Goal: Information Seeking & Learning: Learn about a topic

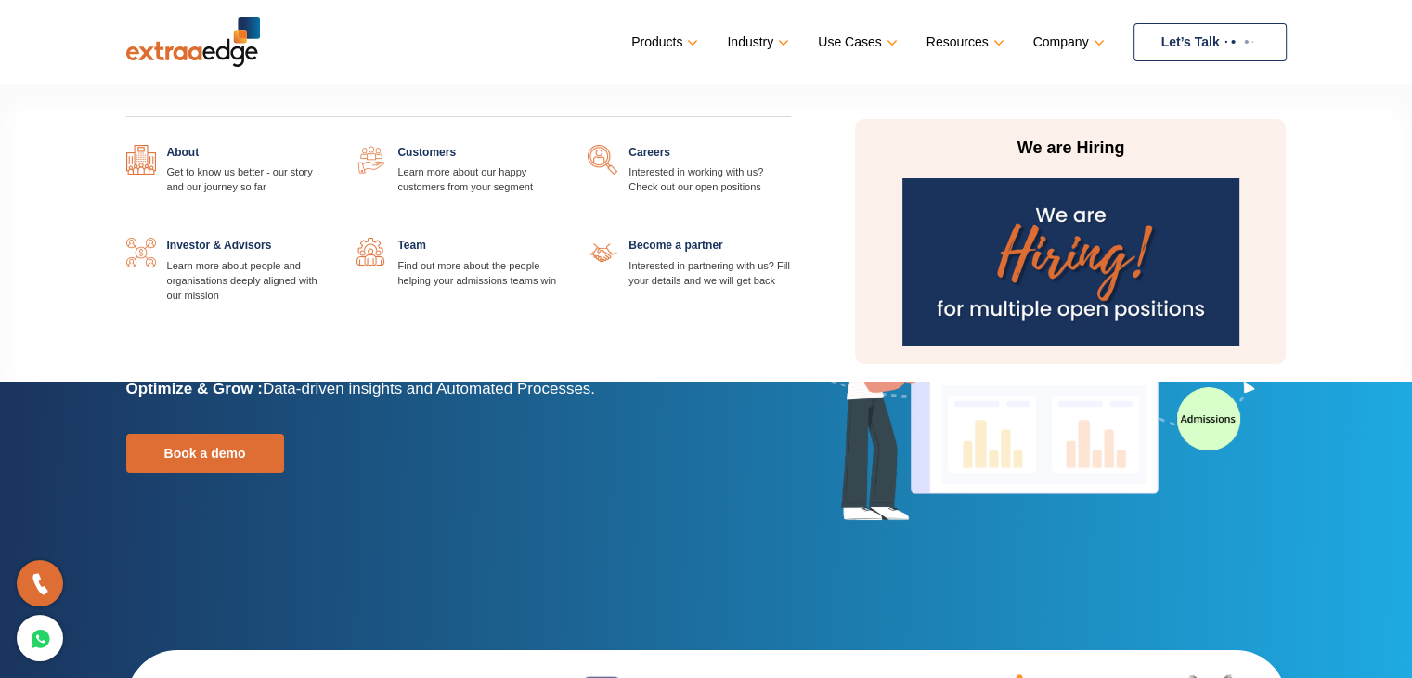
click at [560, 145] on link at bounding box center [560, 145] width 0 height 0
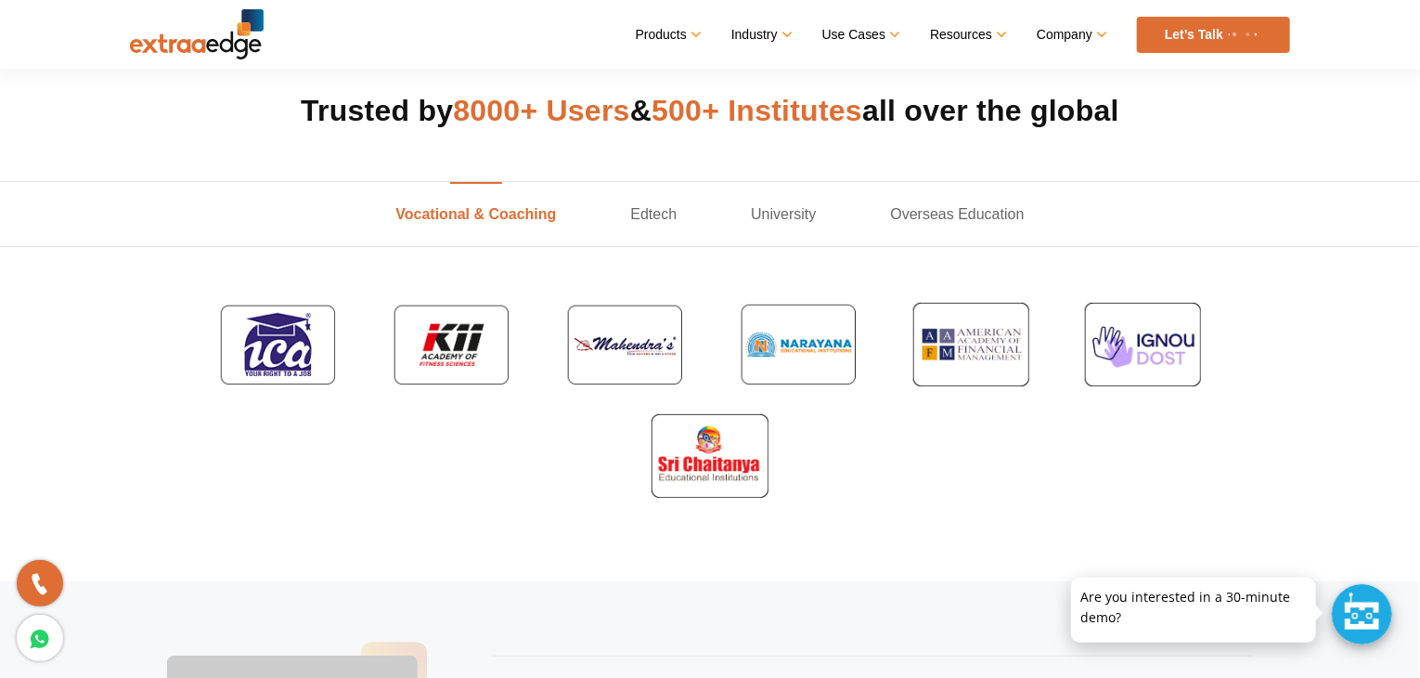
scroll to position [650, 0]
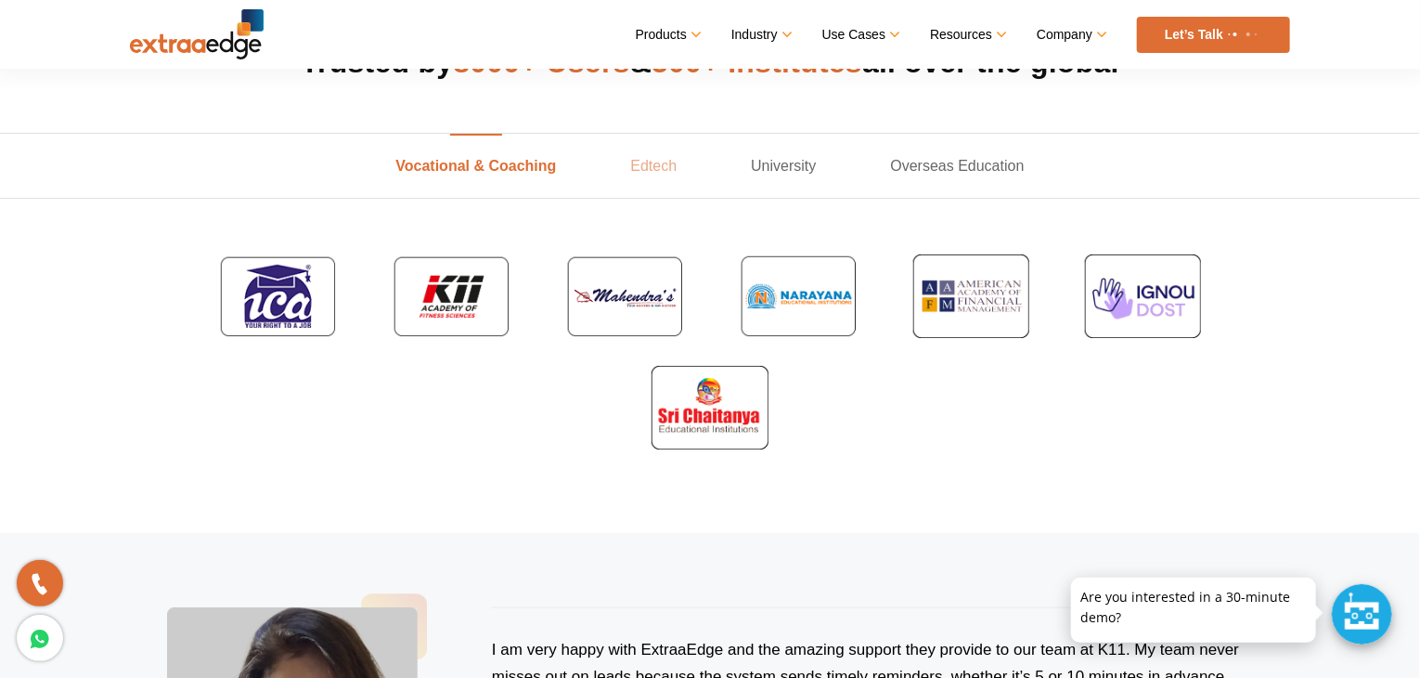
click at [642, 166] on link "Edtech" at bounding box center [653, 166] width 121 height 64
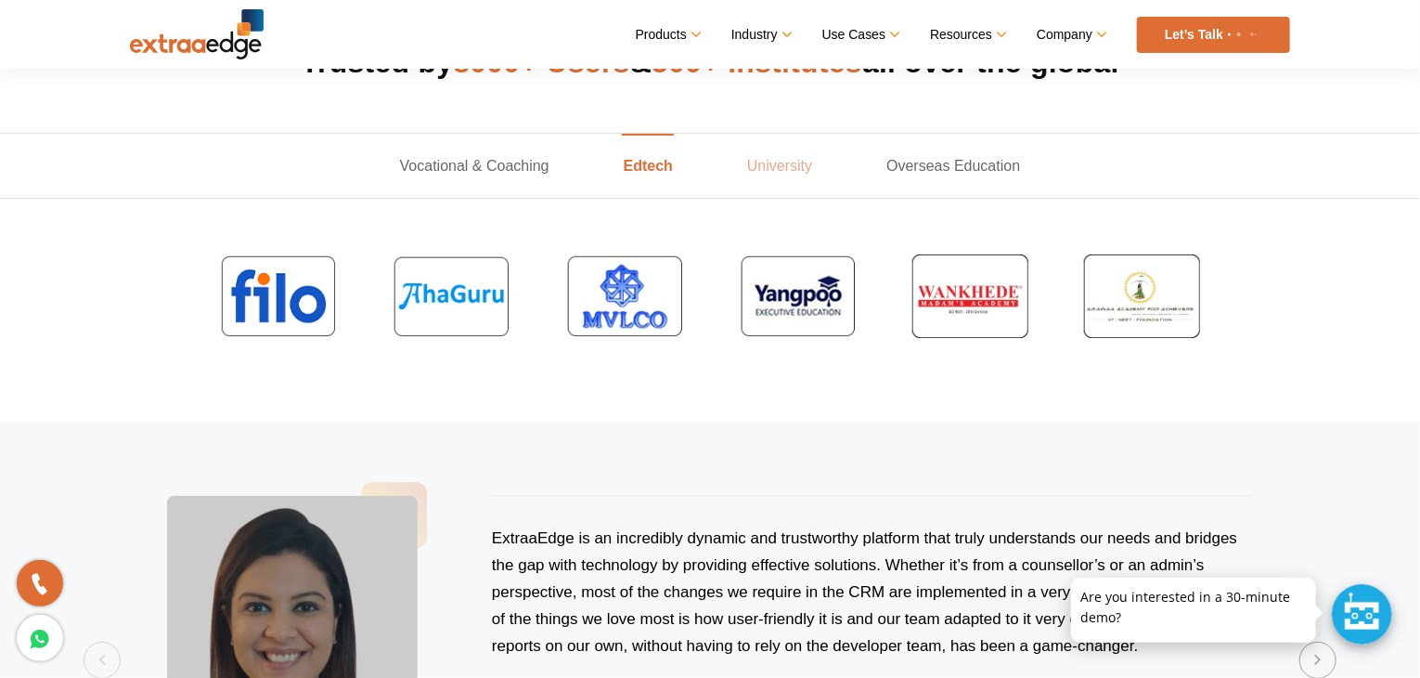
click at [777, 164] on link "University" at bounding box center [779, 166] width 139 height 64
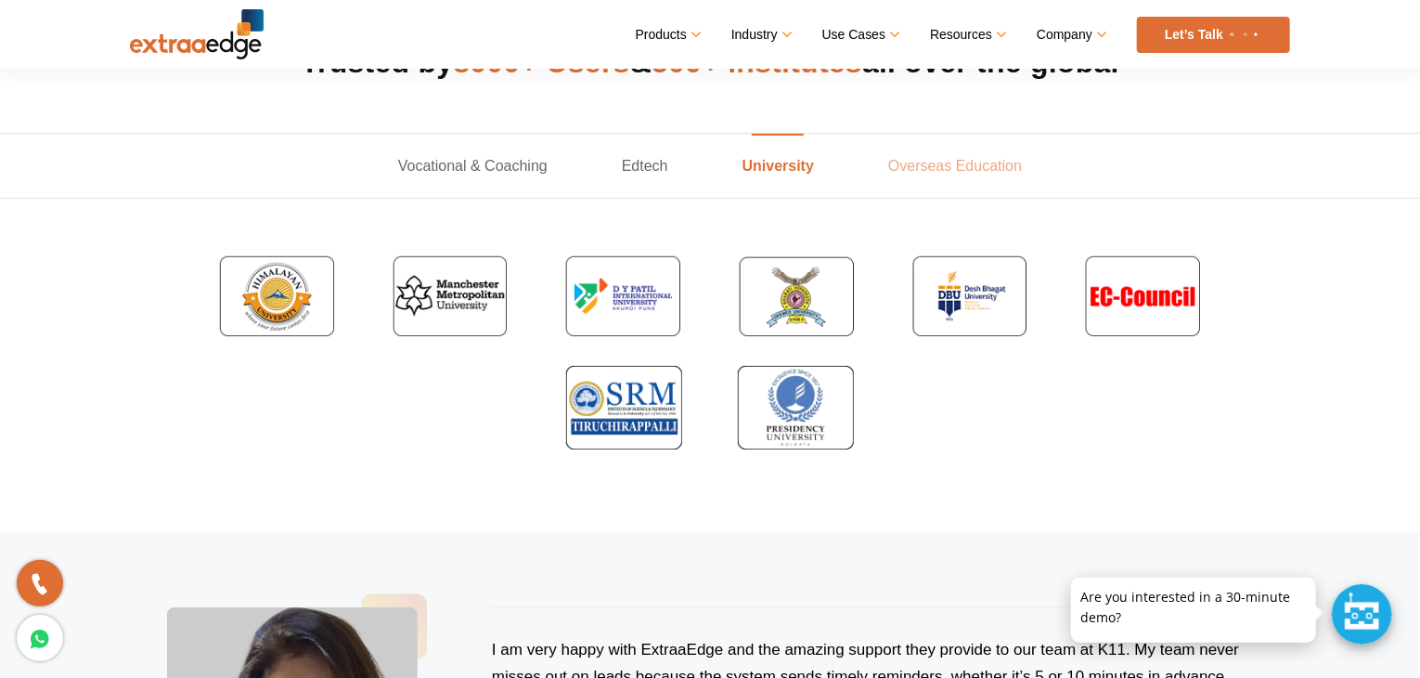
click at [914, 161] on link "Overseas Education" at bounding box center [955, 166] width 208 height 64
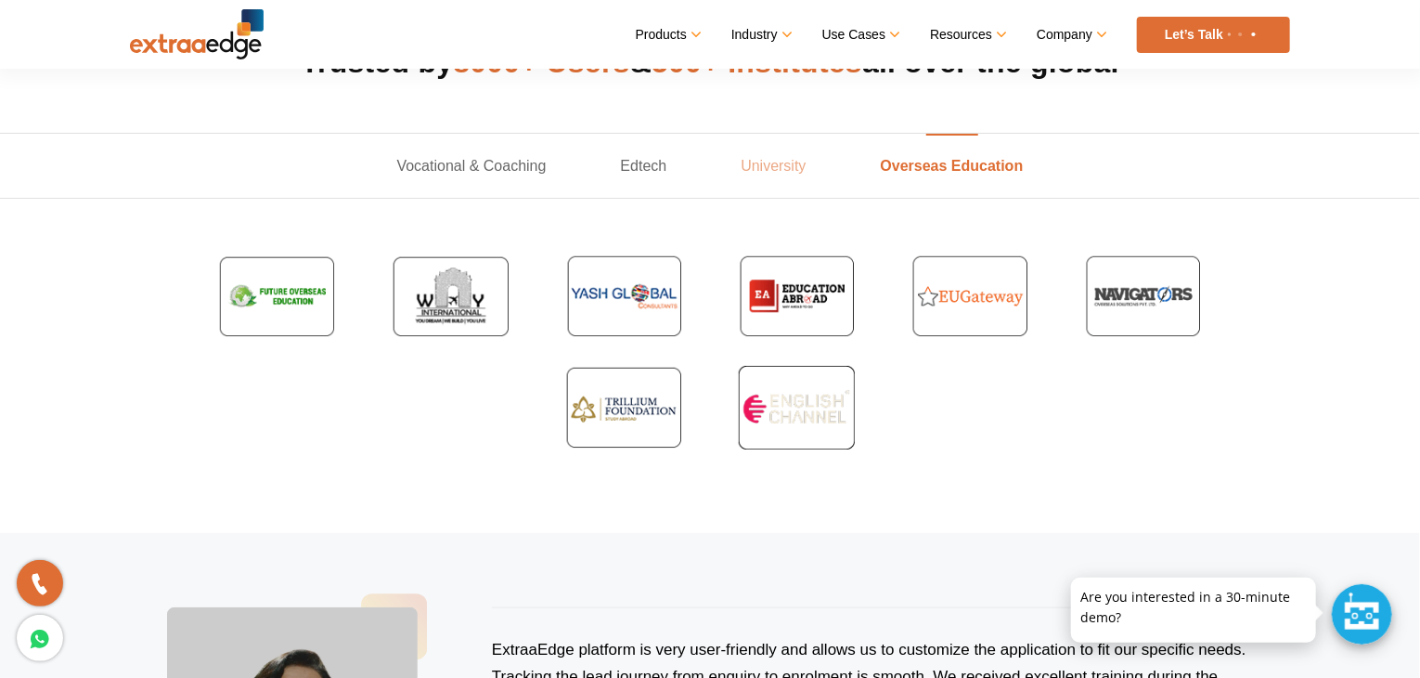
click at [768, 172] on link "University" at bounding box center [773, 166] width 139 height 64
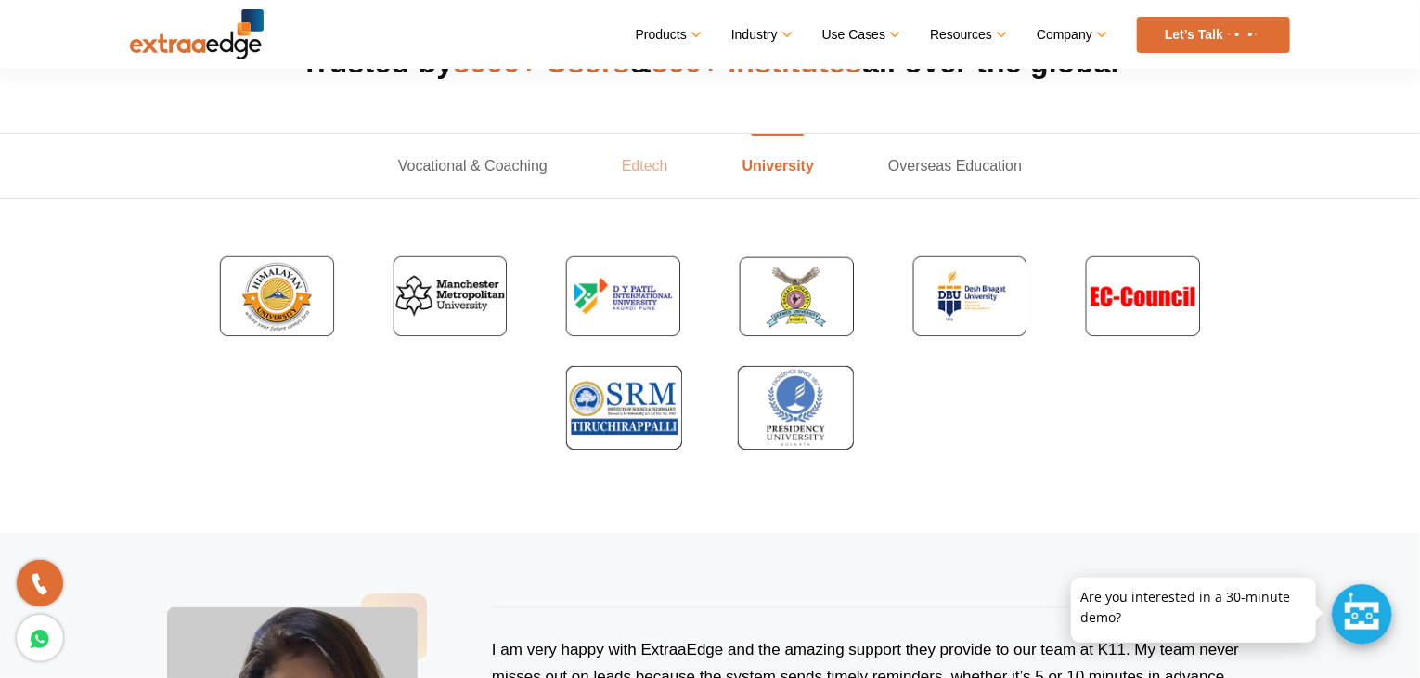
click at [657, 172] on link "Edtech" at bounding box center [645, 166] width 121 height 64
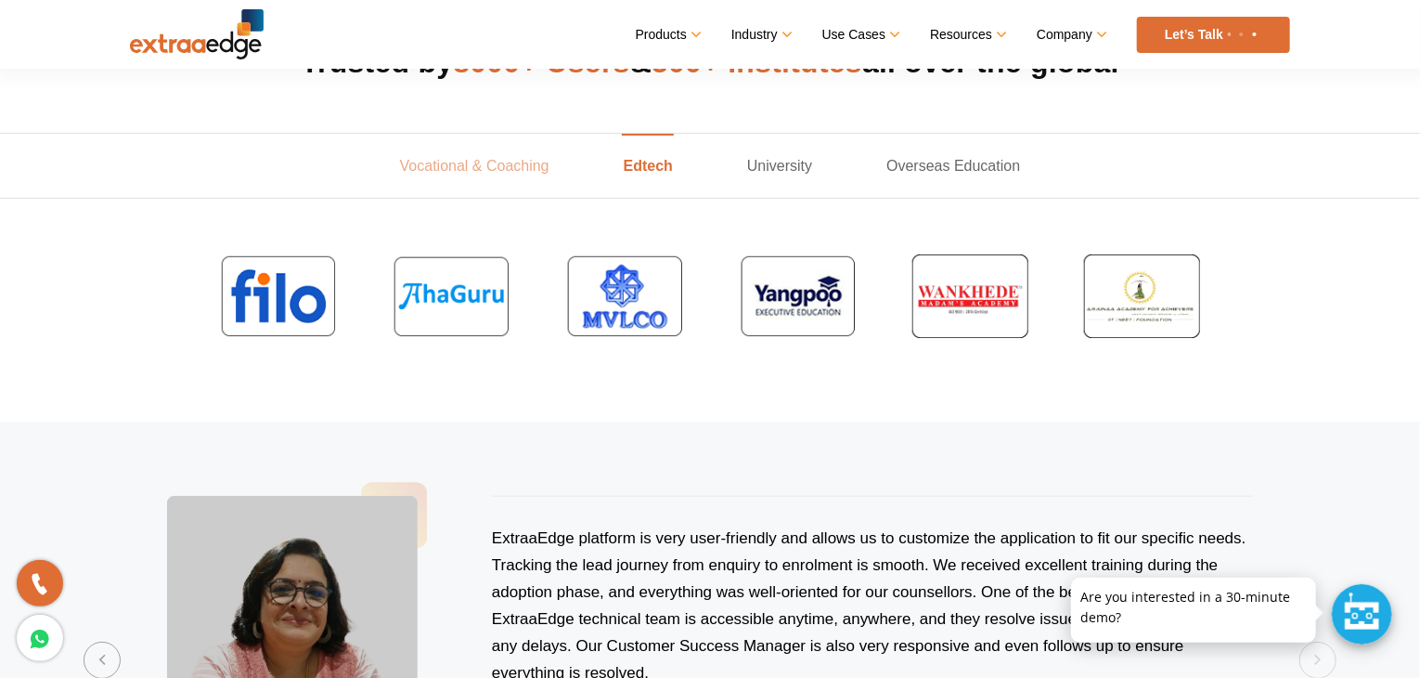
click at [489, 156] on link "Vocational & Coaching" at bounding box center [475, 166] width 224 height 64
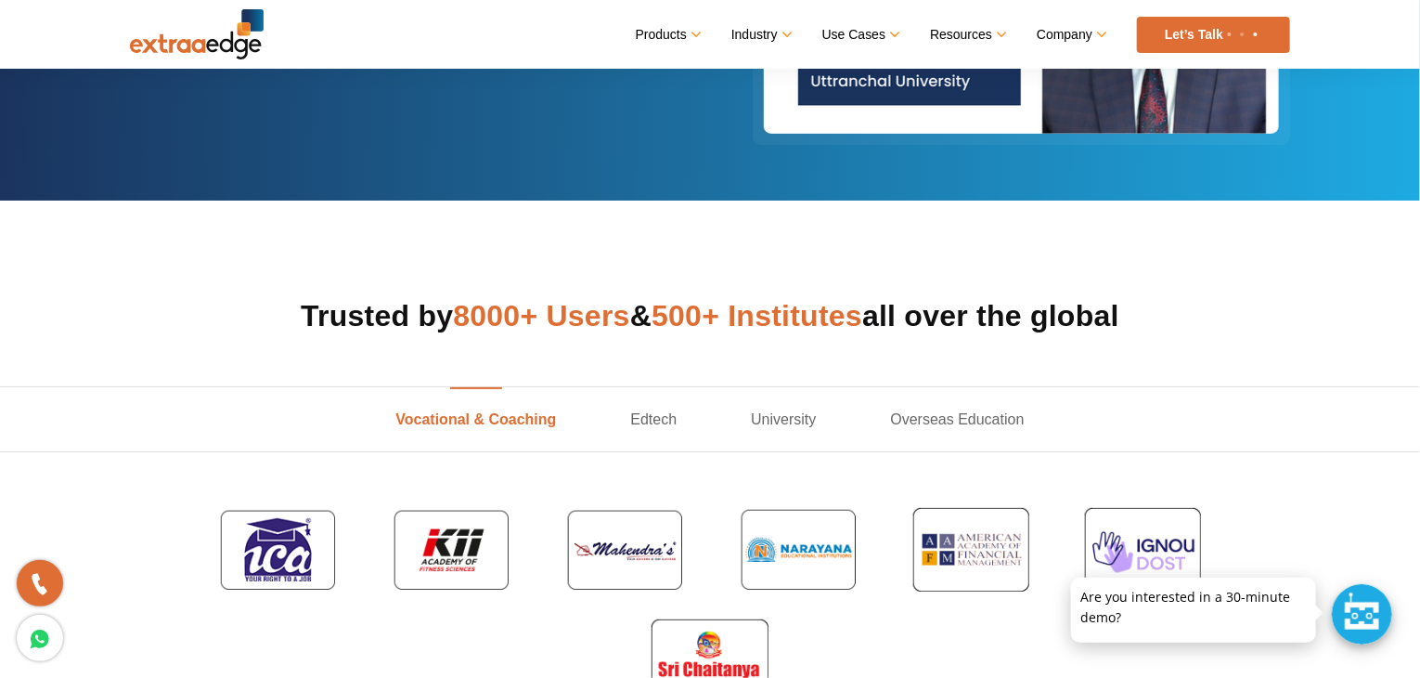
scroll to position [371, 0]
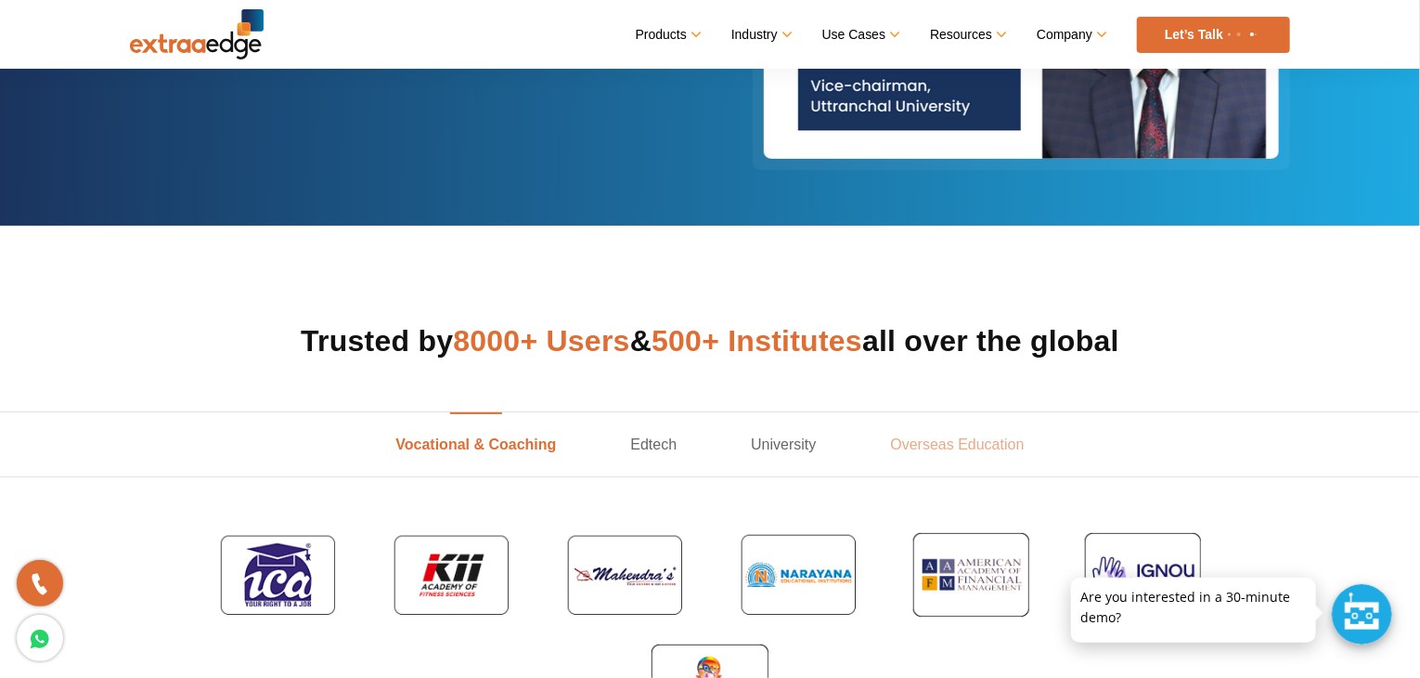
click at [929, 451] on link "Overseas Education" at bounding box center [958, 444] width 208 height 64
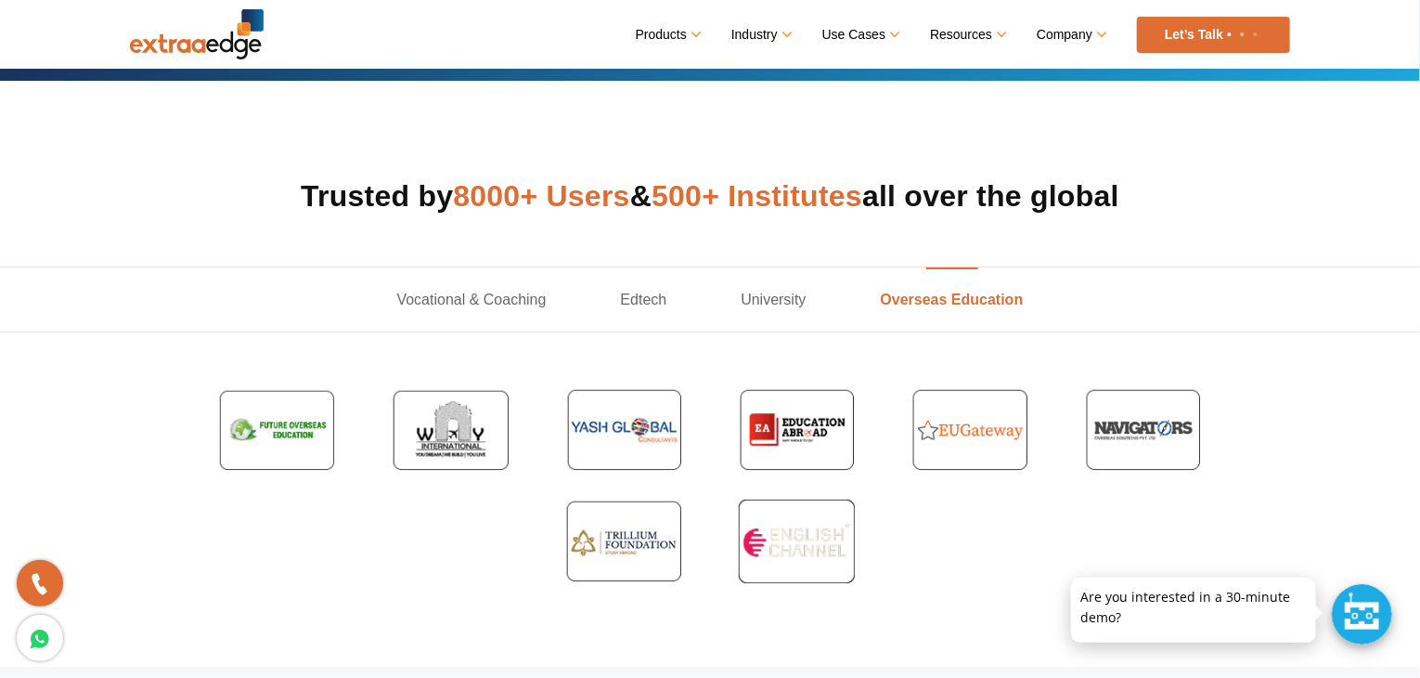
scroll to position [557, 0]
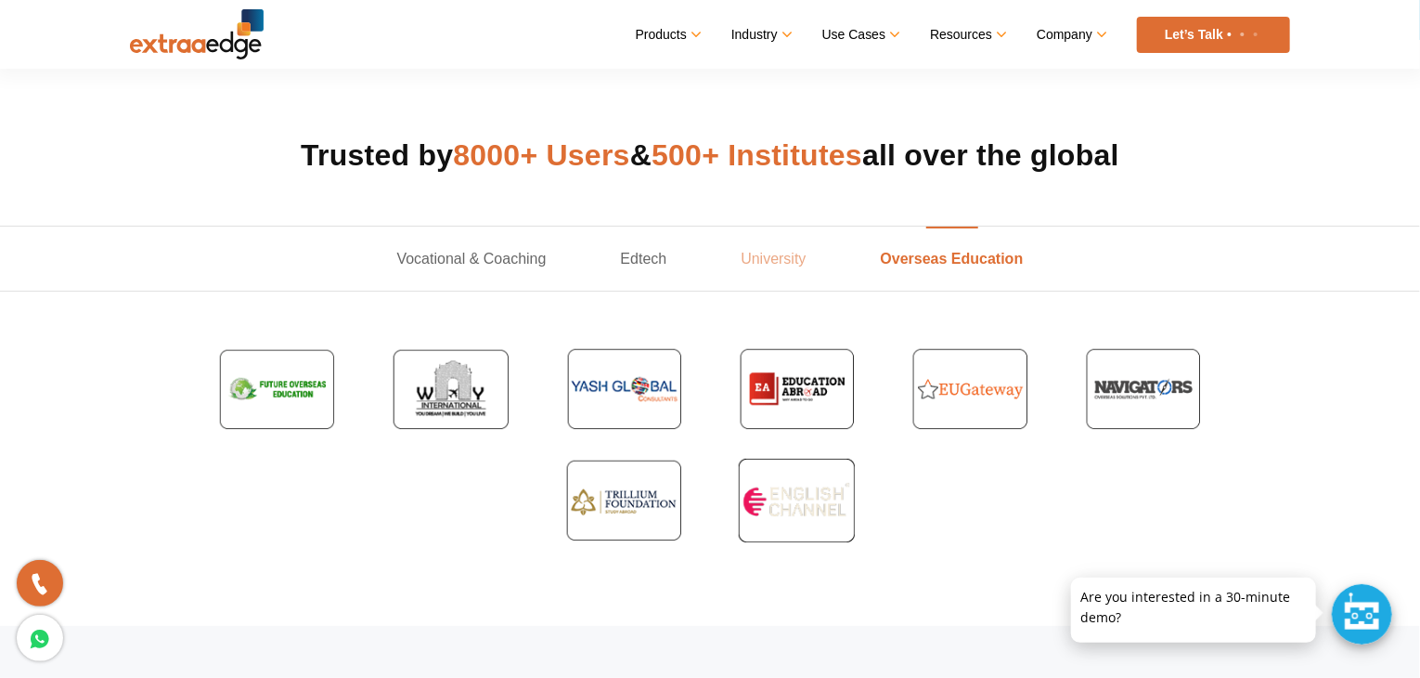
click at [785, 256] on link "University" at bounding box center [773, 259] width 139 height 64
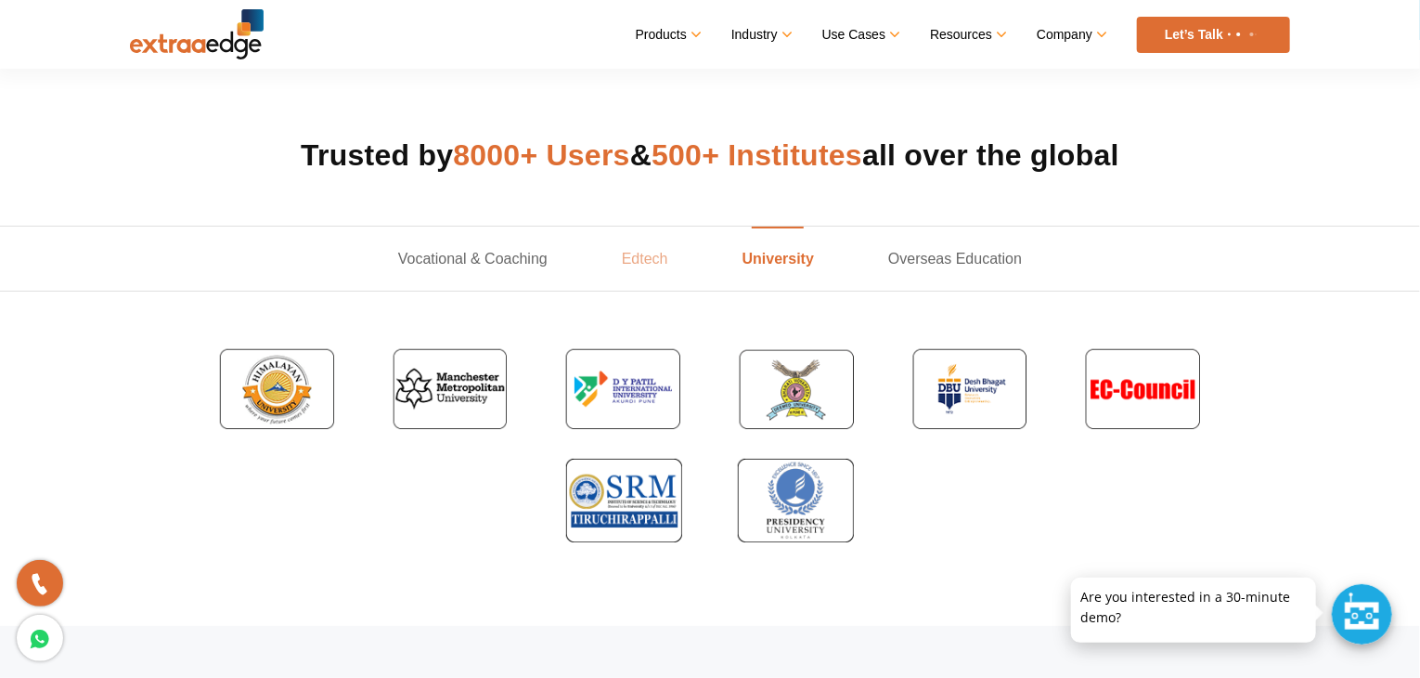
click at [663, 276] on link "Edtech" at bounding box center [645, 259] width 121 height 64
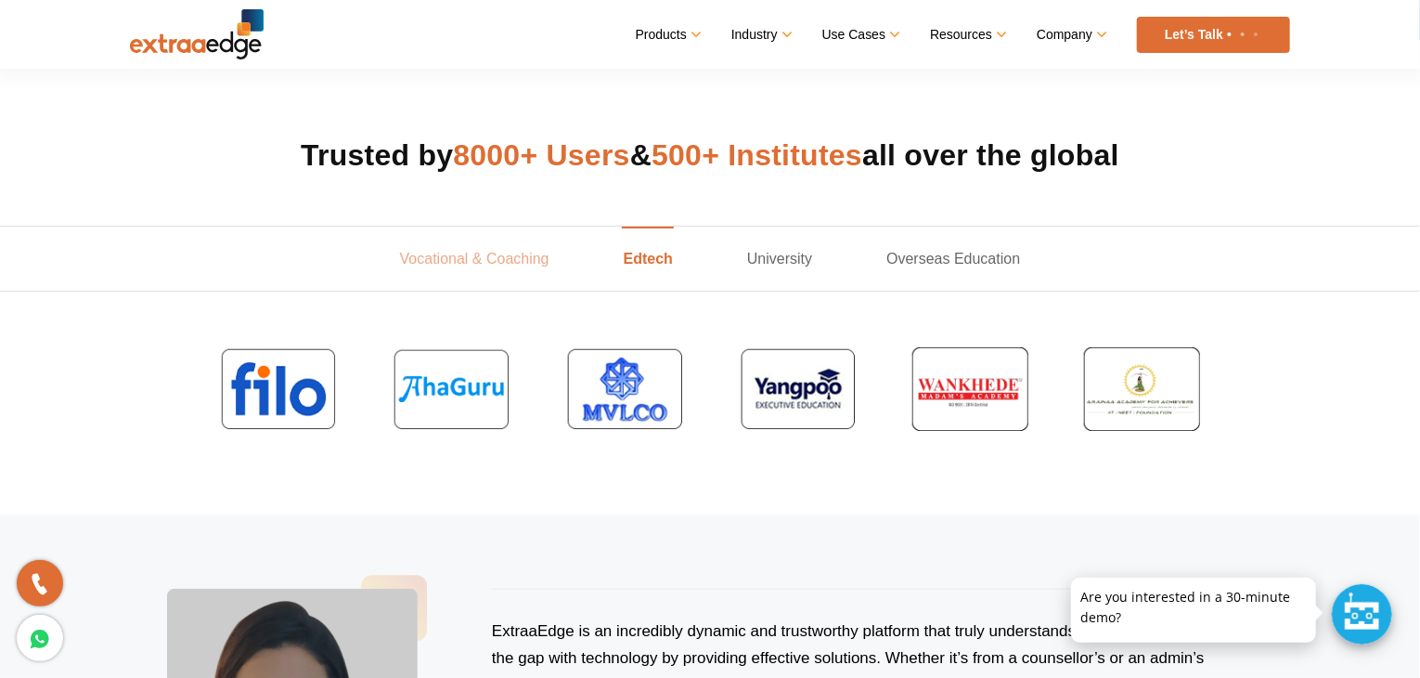
click at [485, 279] on link "Vocational & Coaching" at bounding box center [475, 259] width 224 height 64
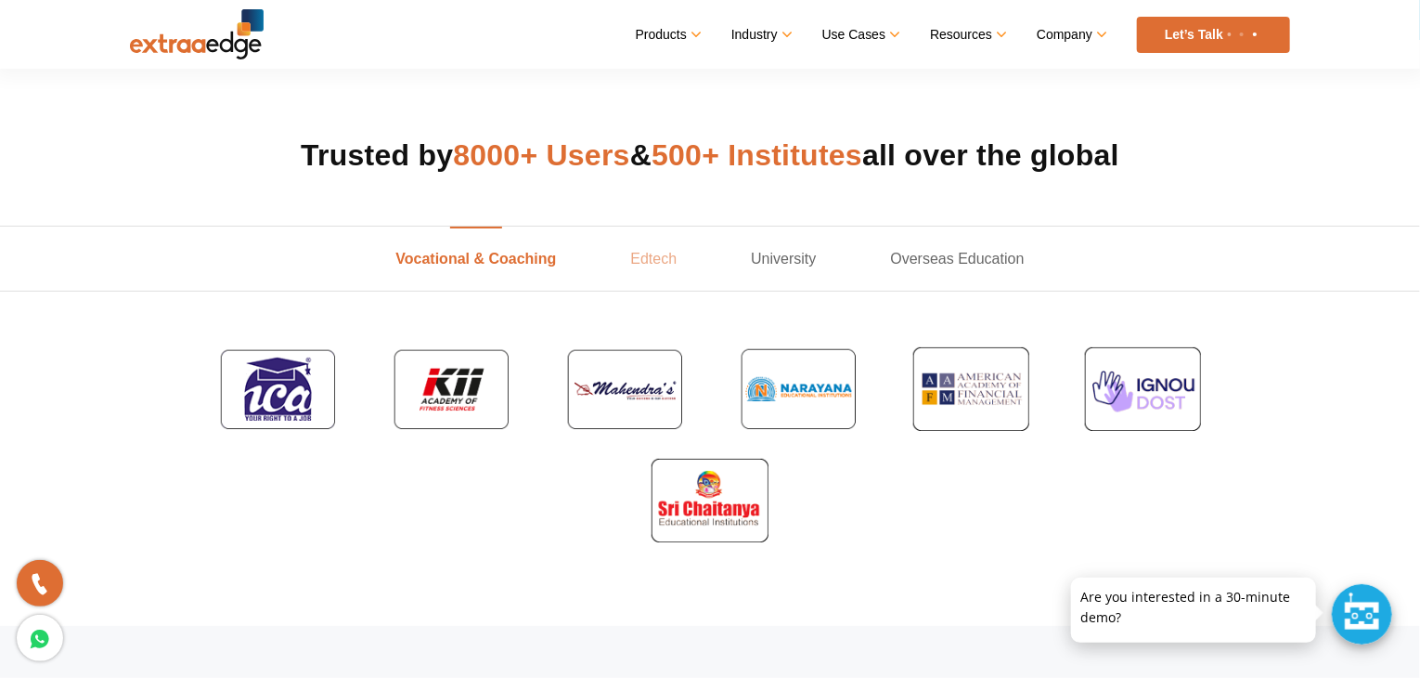
click at [672, 265] on link "Edtech" at bounding box center [653, 259] width 121 height 64
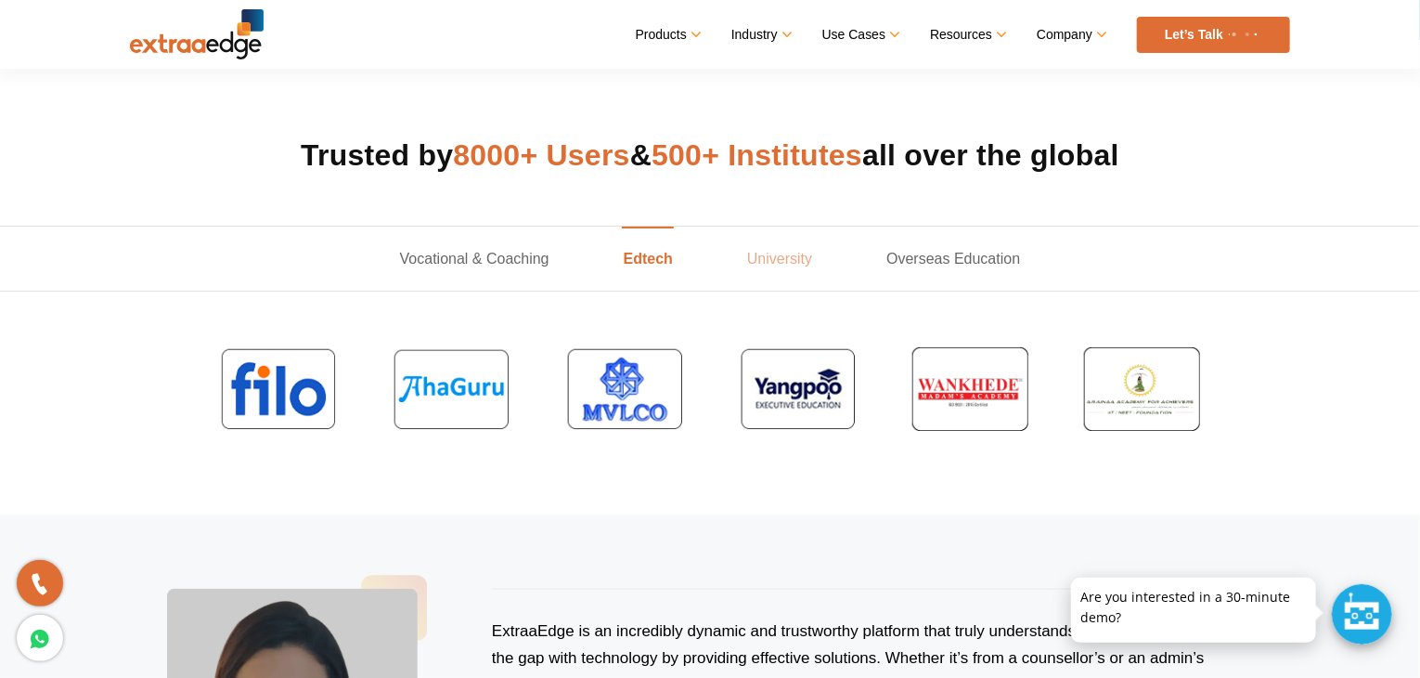
click at [783, 264] on link "University" at bounding box center [779, 259] width 139 height 64
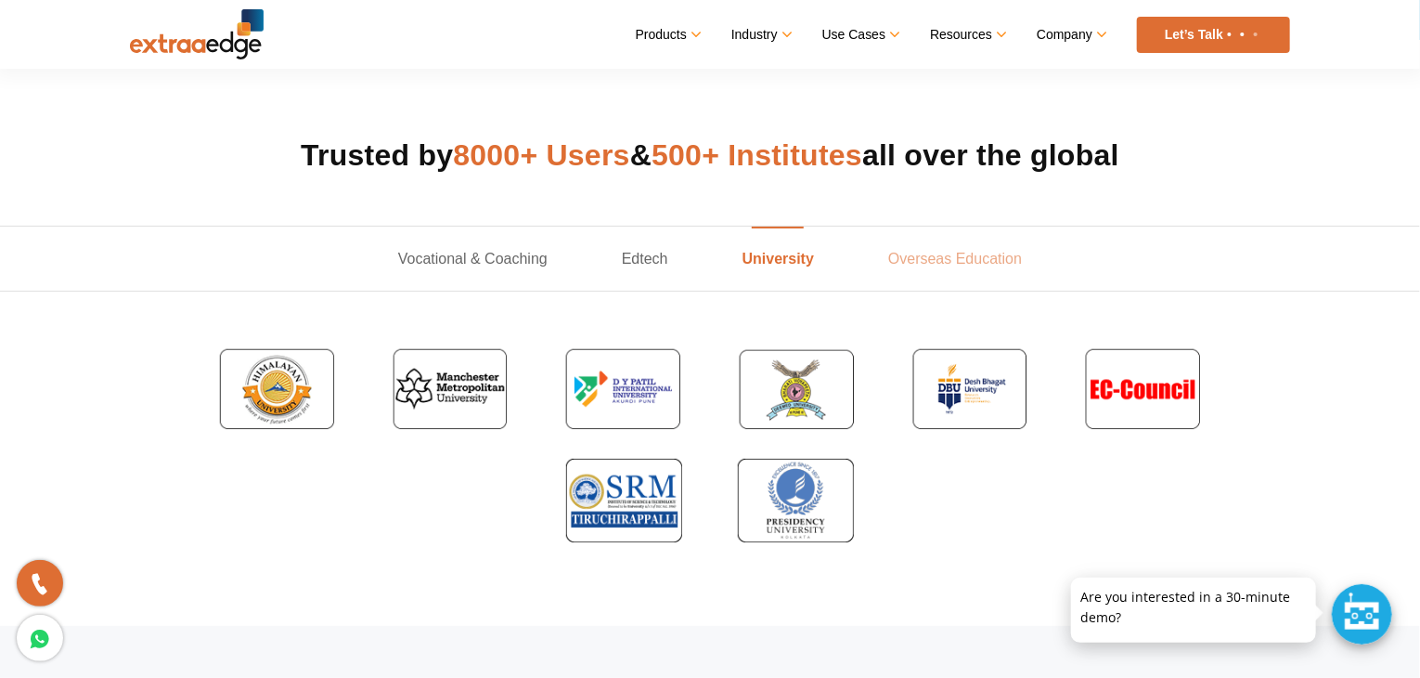
click at [932, 257] on link "Overseas Education" at bounding box center [955, 259] width 208 height 64
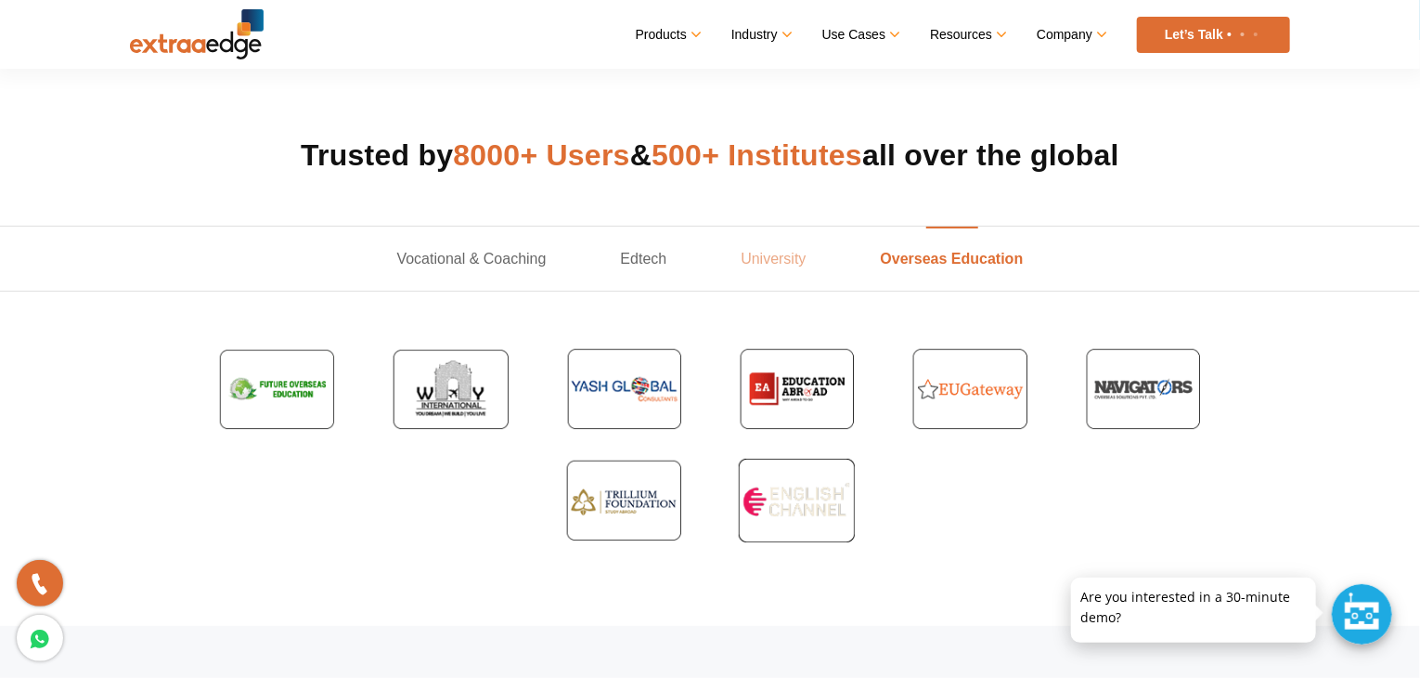
click at [717, 269] on link "University" at bounding box center [773, 259] width 139 height 64
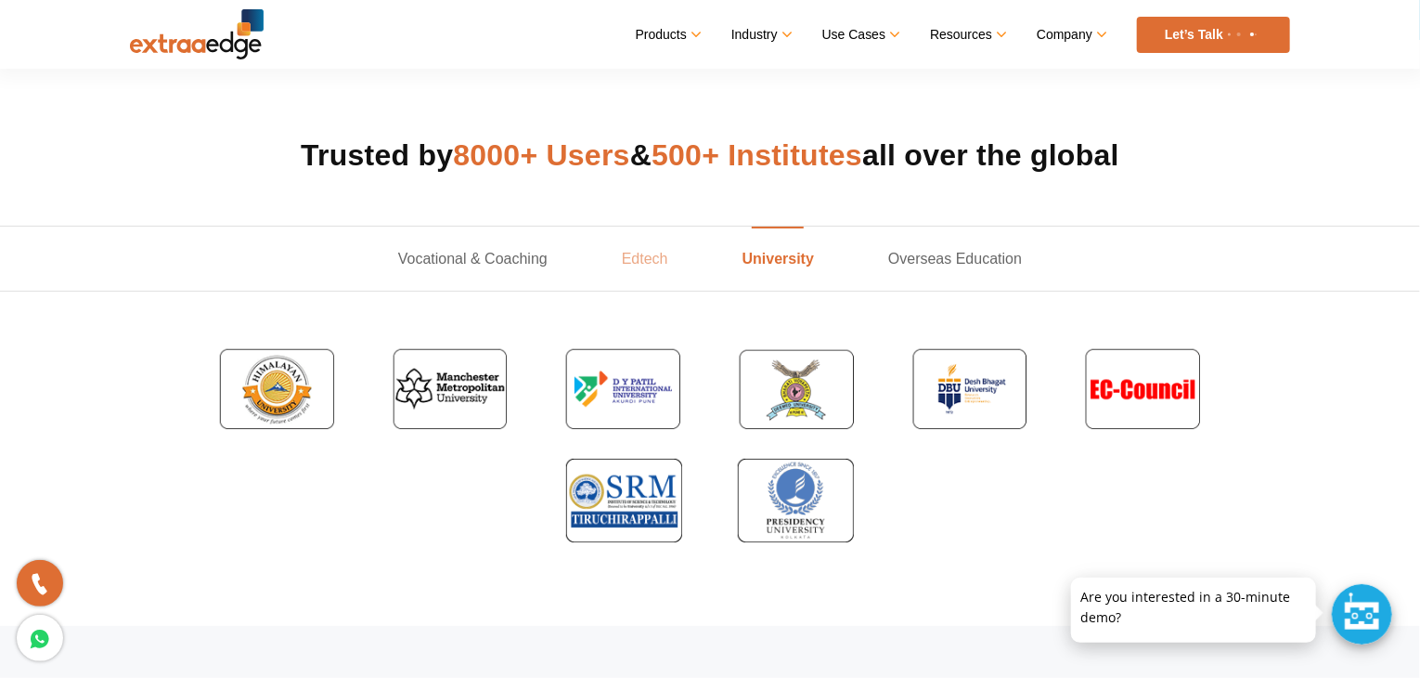
click at [653, 258] on link "Edtech" at bounding box center [645, 259] width 121 height 64
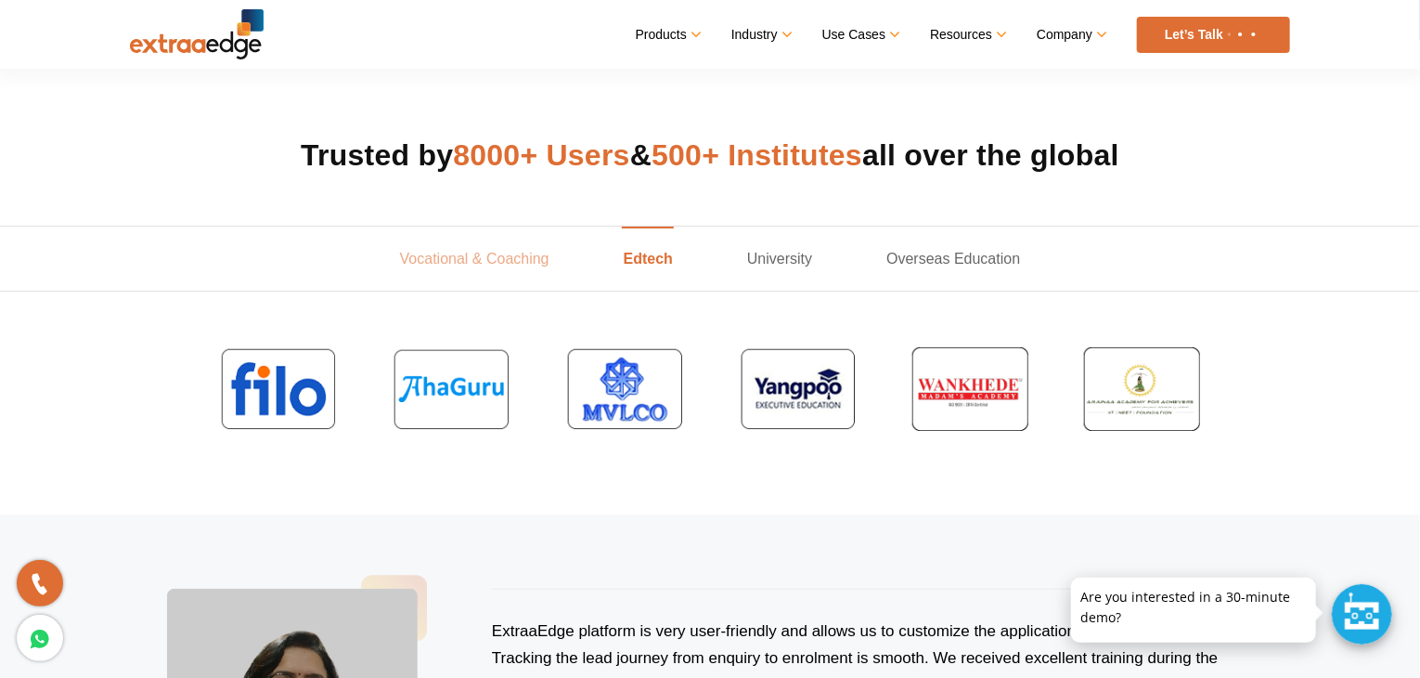
click at [485, 246] on link "Vocational & Coaching" at bounding box center [475, 259] width 224 height 64
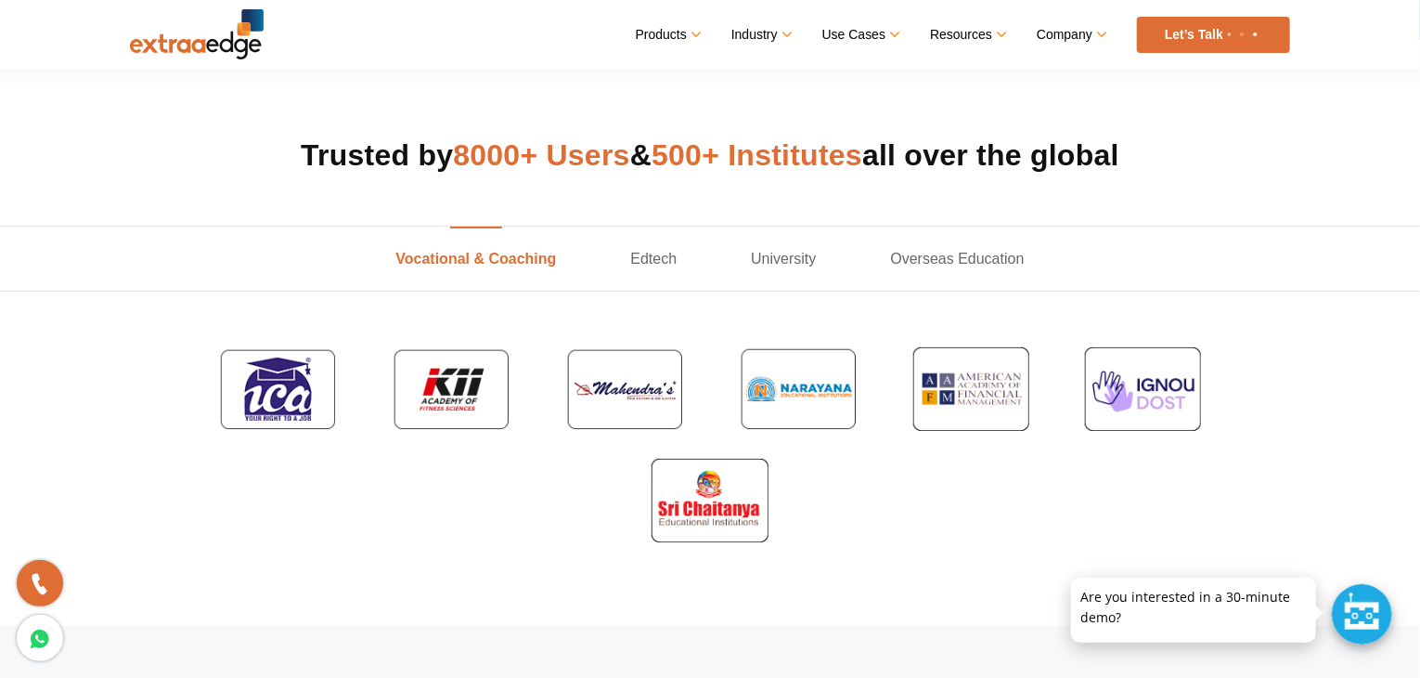
click at [730, 555] on div at bounding box center [710, 445] width 1420 height 306
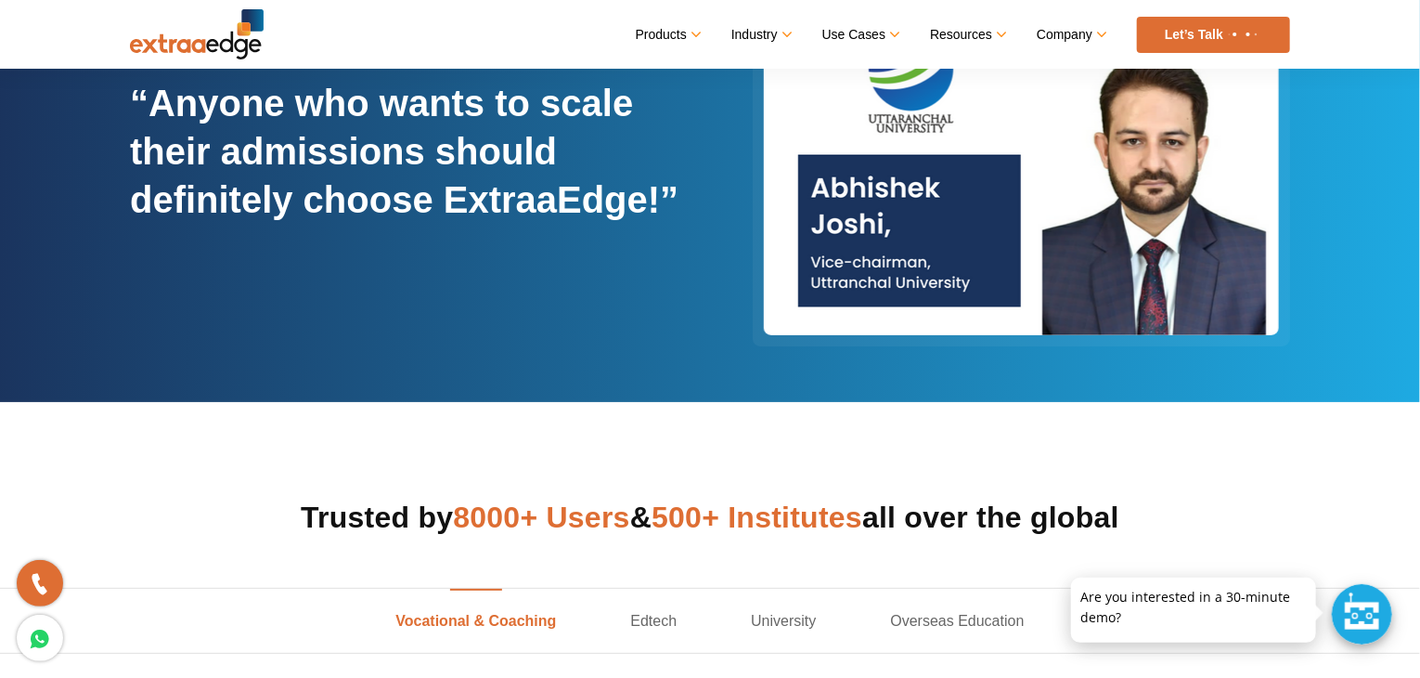
scroll to position [186, 0]
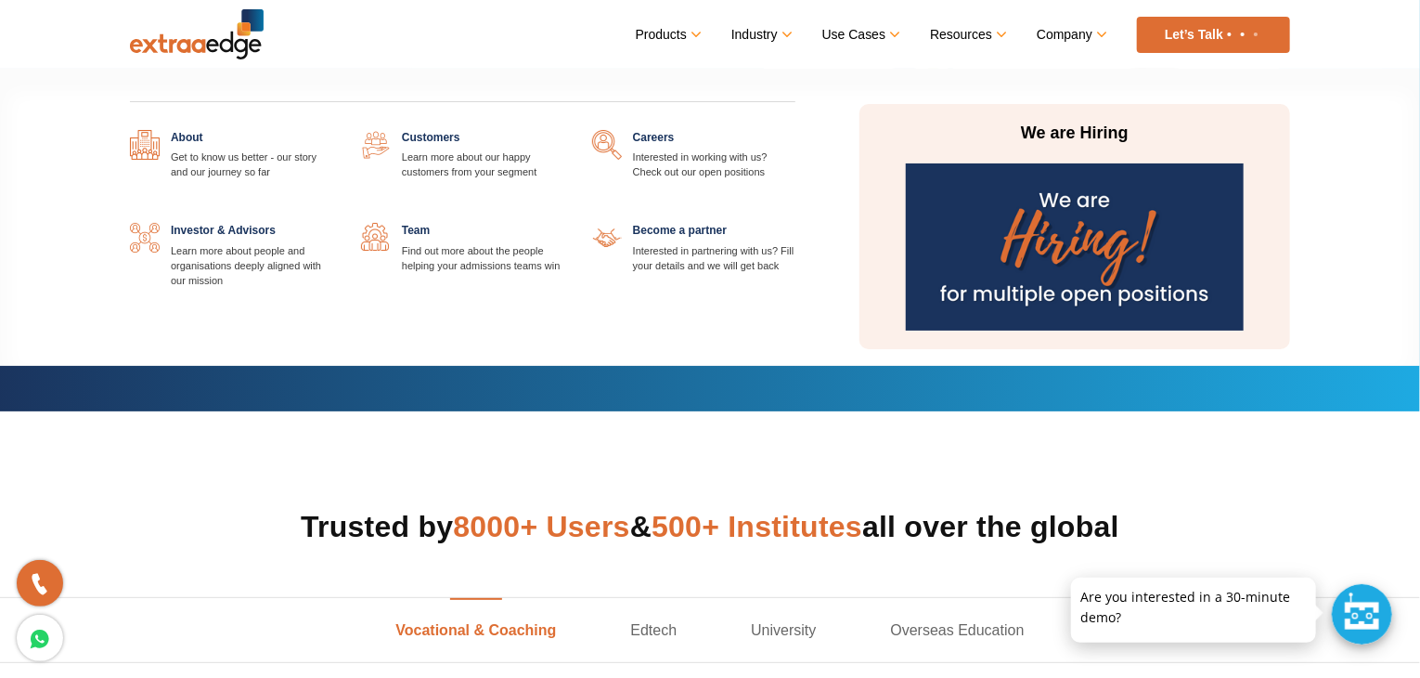
click at [564, 130] on link at bounding box center [564, 130] width 0 height 0
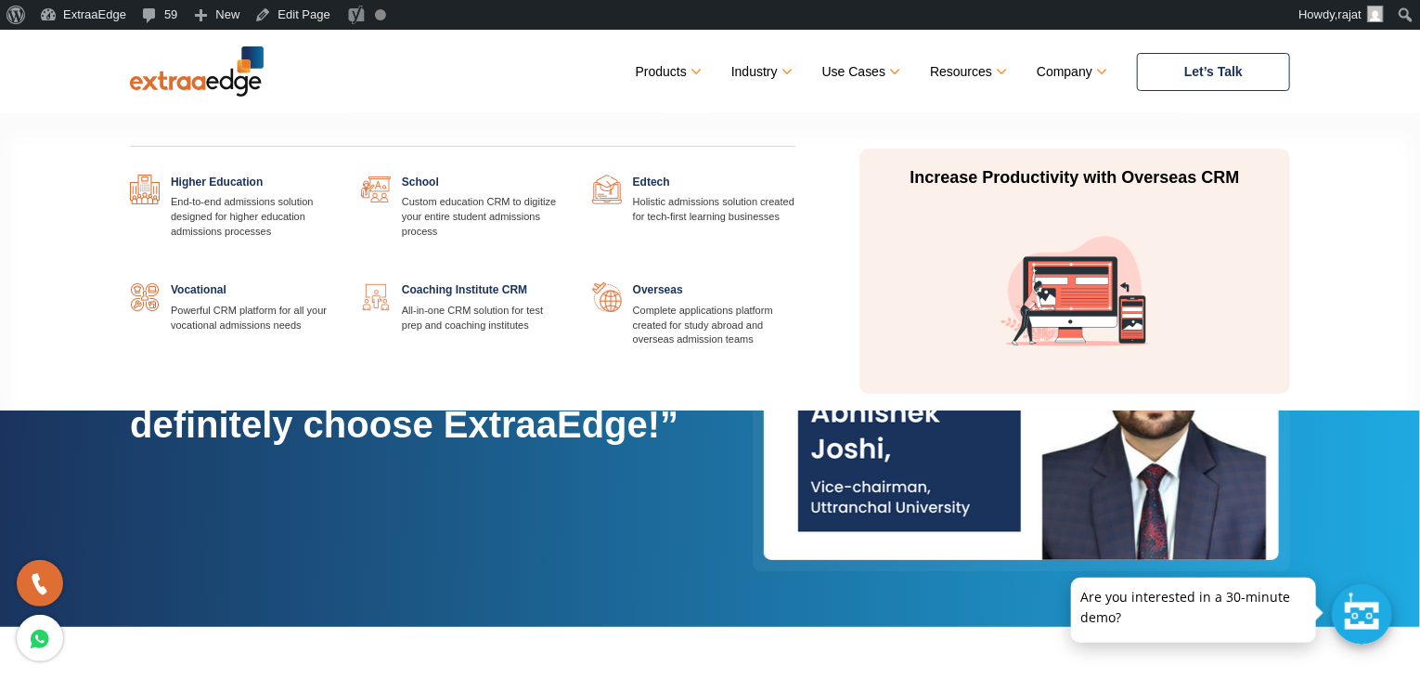
click at [796, 175] on link at bounding box center [796, 175] width 0 height 0
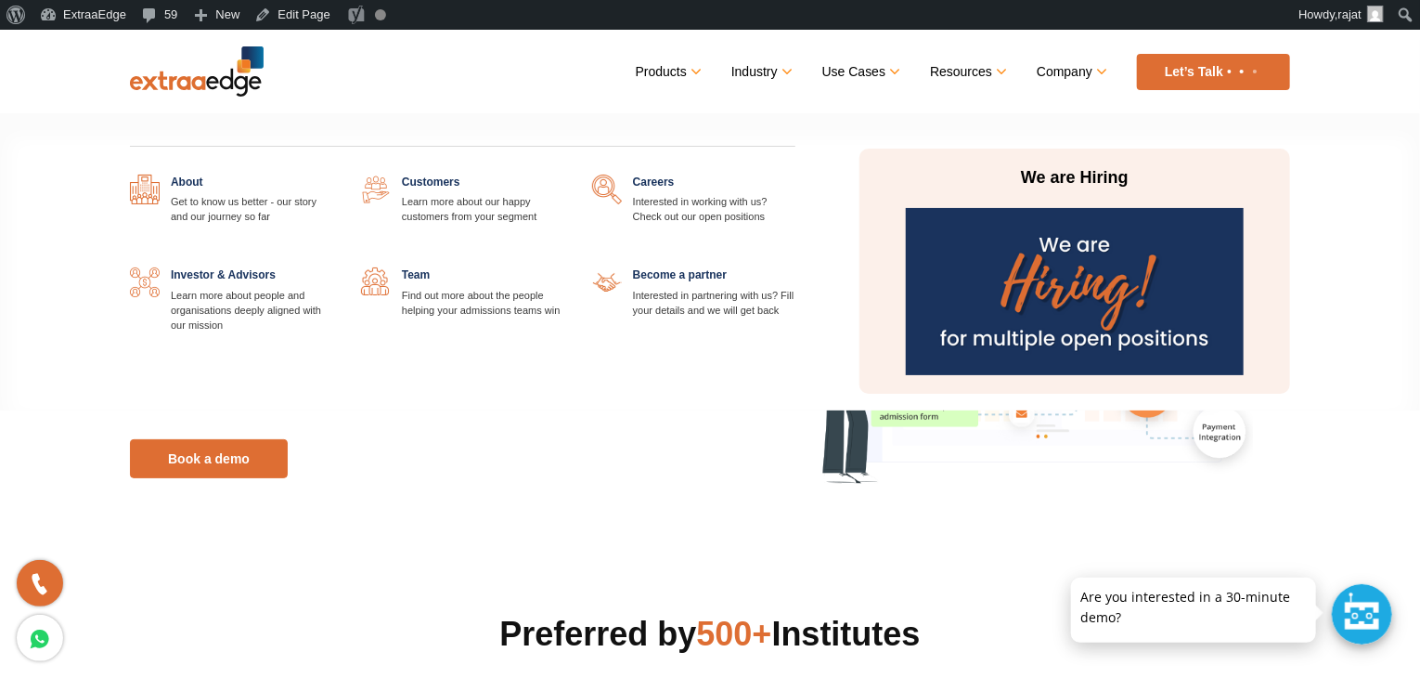
click at [564, 175] on link at bounding box center [564, 175] width 0 height 0
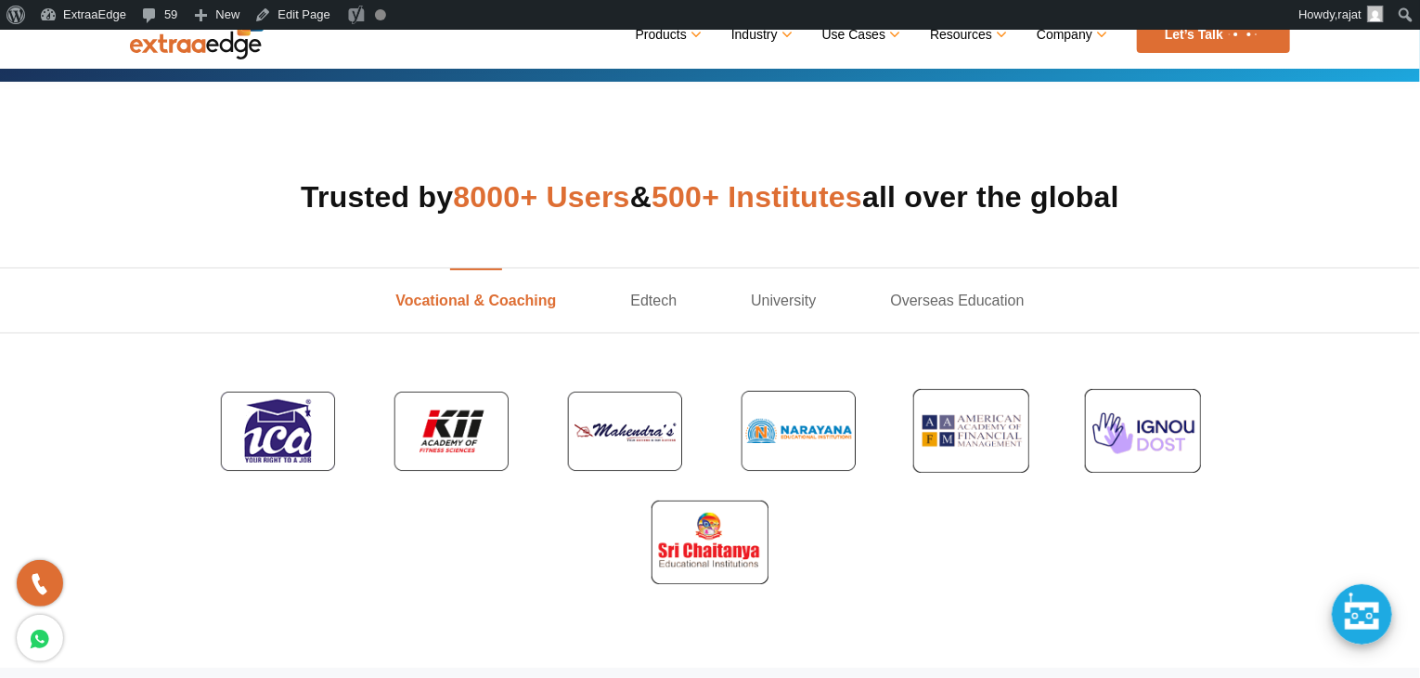
scroll to position [557, 0]
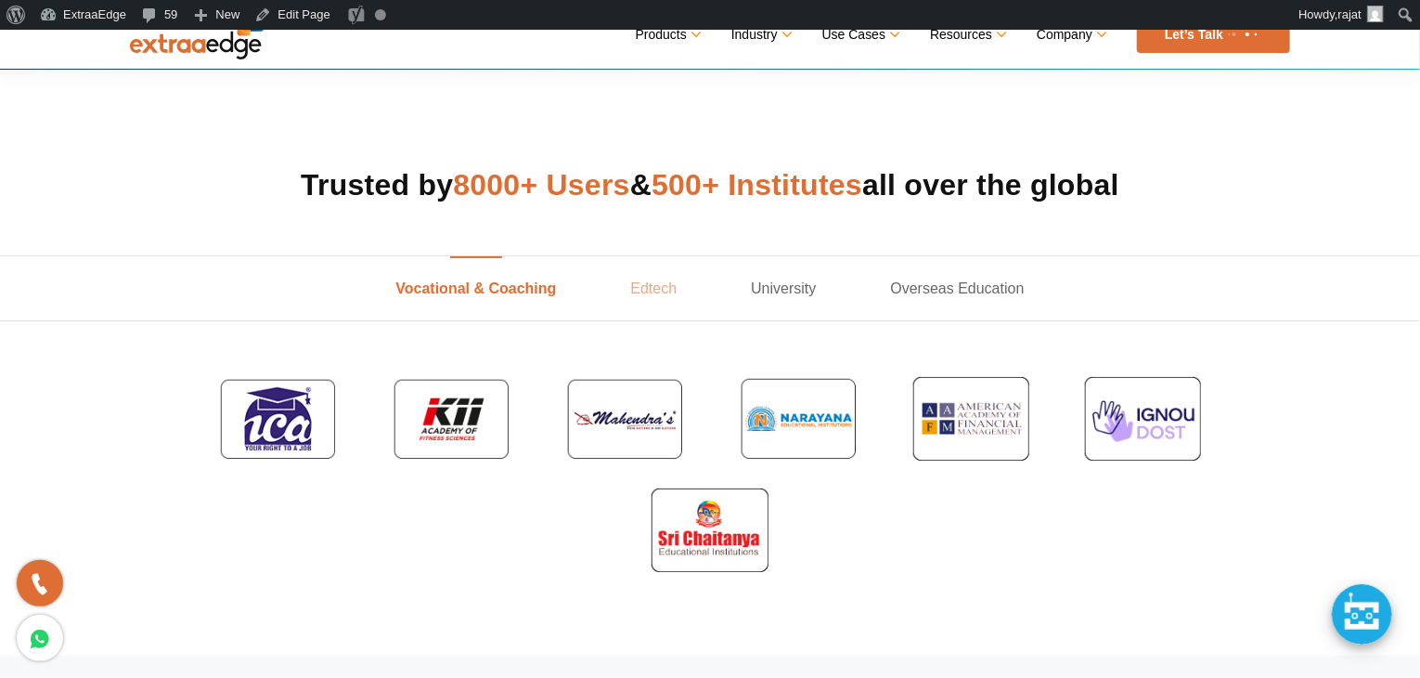
click at [650, 285] on link "Edtech" at bounding box center [653, 288] width 121 height 64
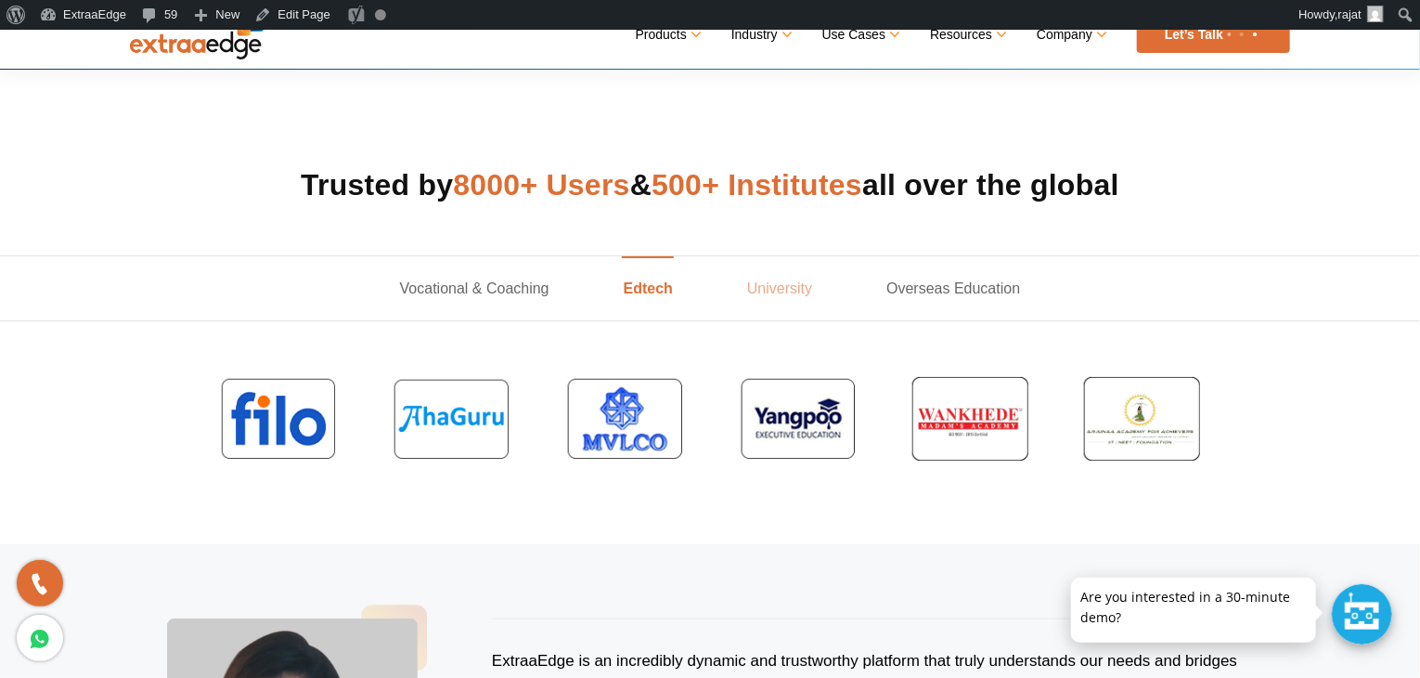
click at [790, 279] on link "University" at bounding box center [779, 288] width 139 height 64
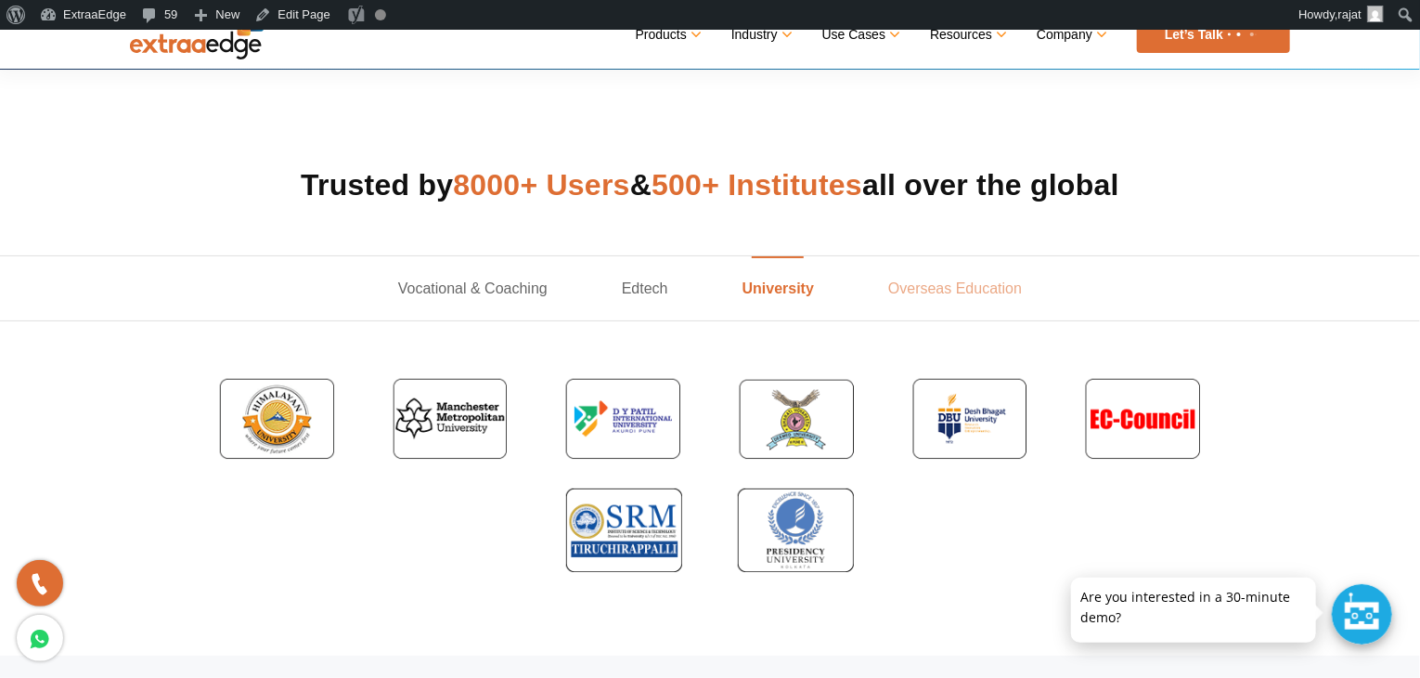
click at [925, 287] on link "Overseas Education" at bounding box center [955, 288] width 208 height 64
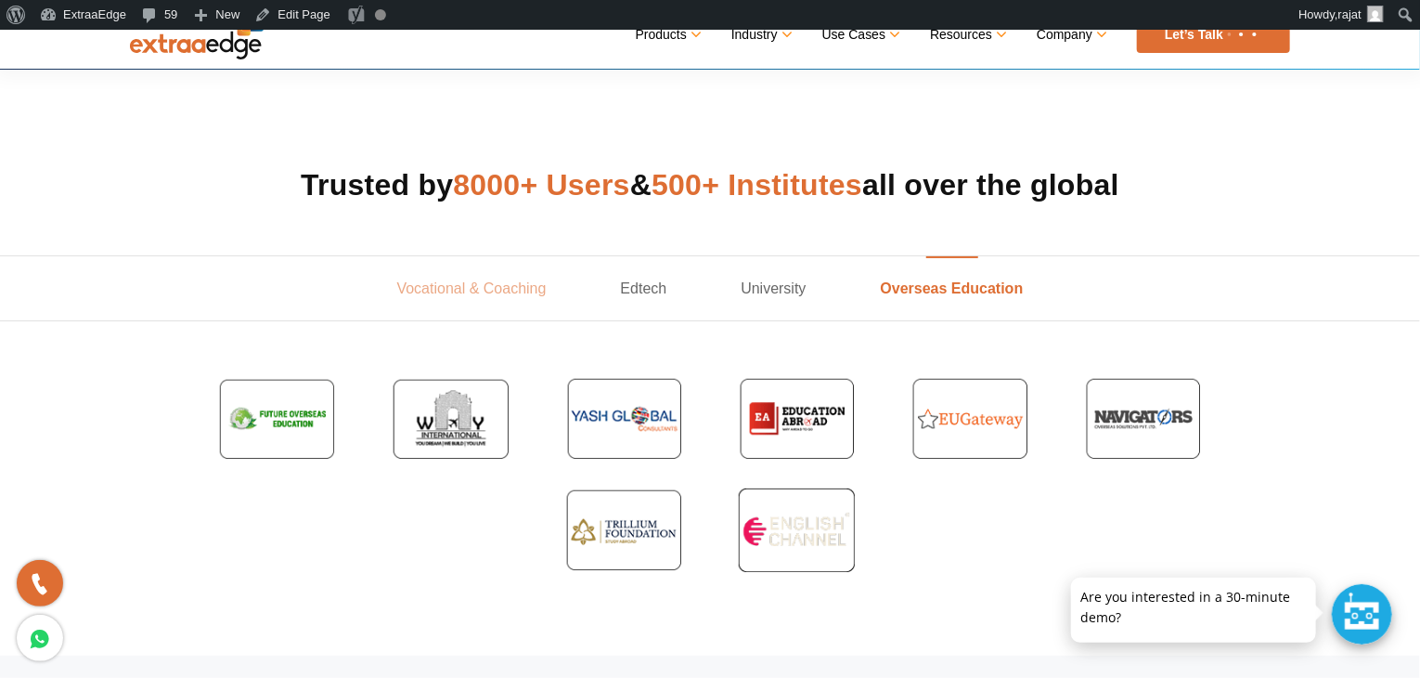
click at [499, 286] on link "Vocational & Coaching" at bounding box center [472, 288] width 224 height 64
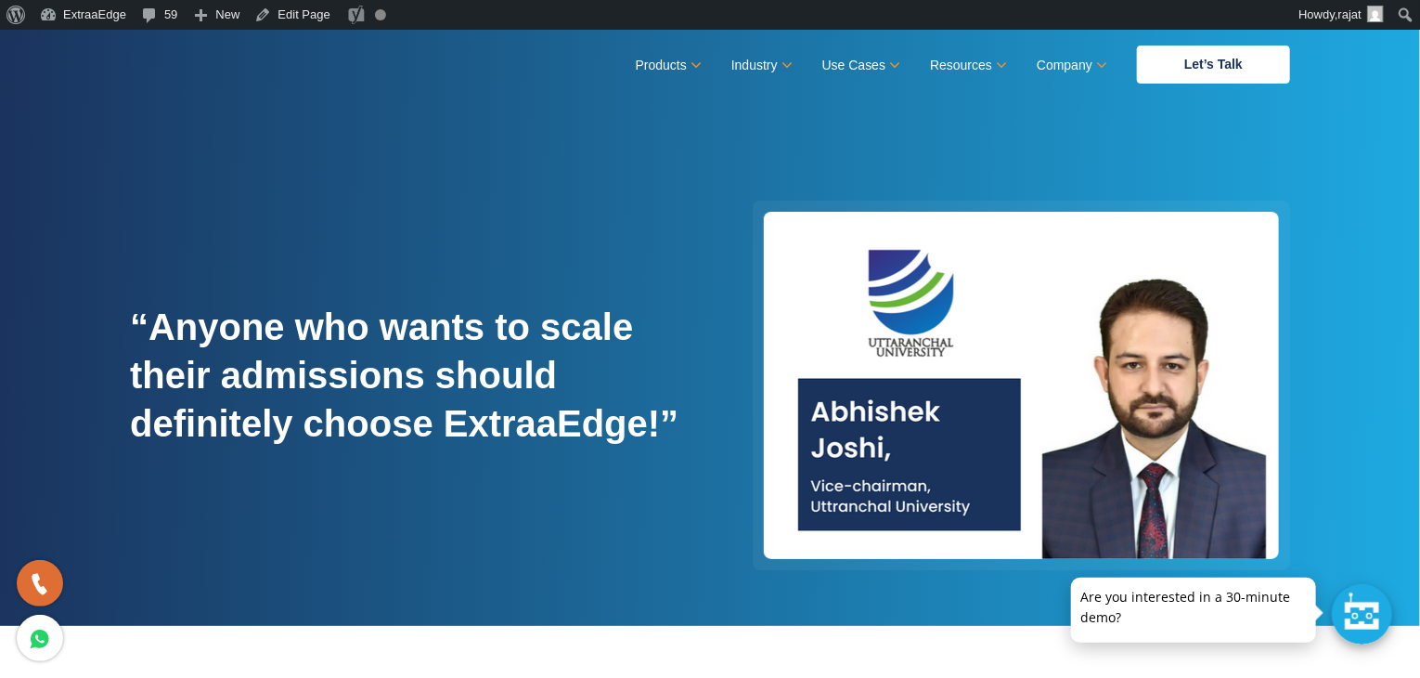
scroll to position [0, 0]
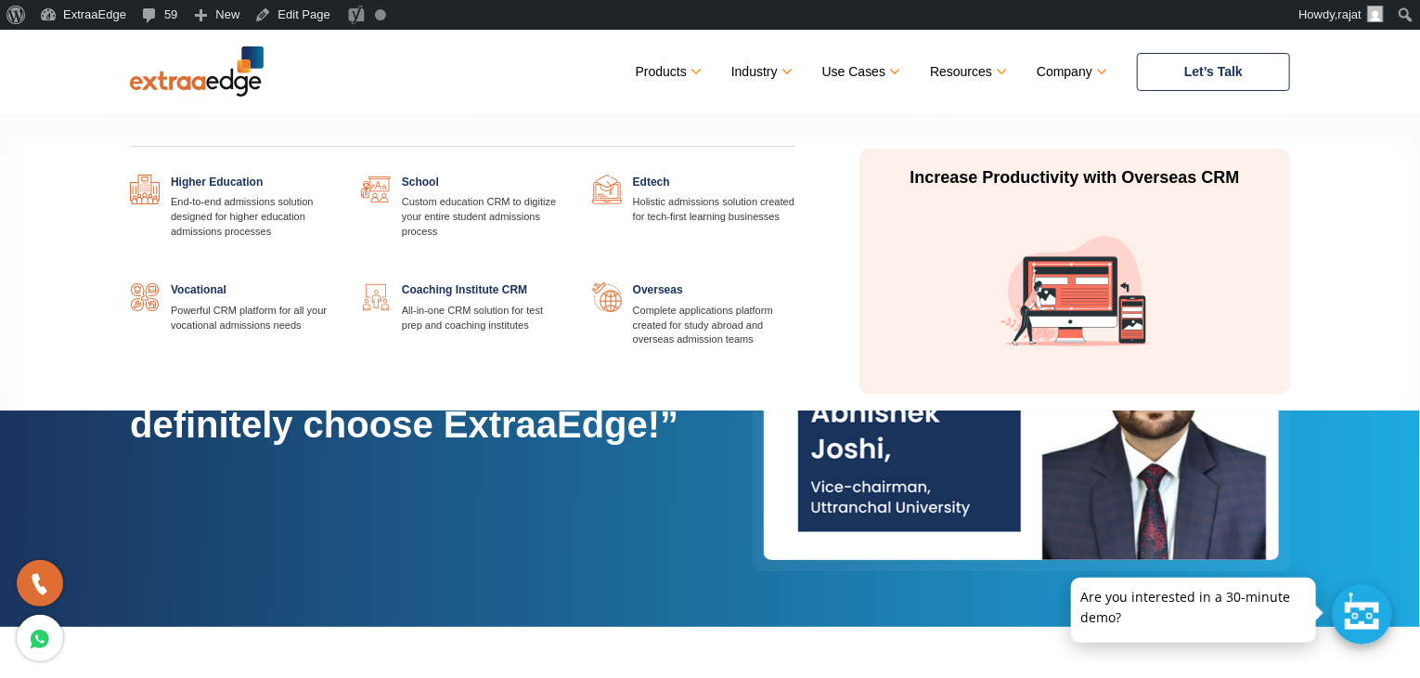
click at [333, 175] on link at bounding box center [333, 175] width 0 height 0
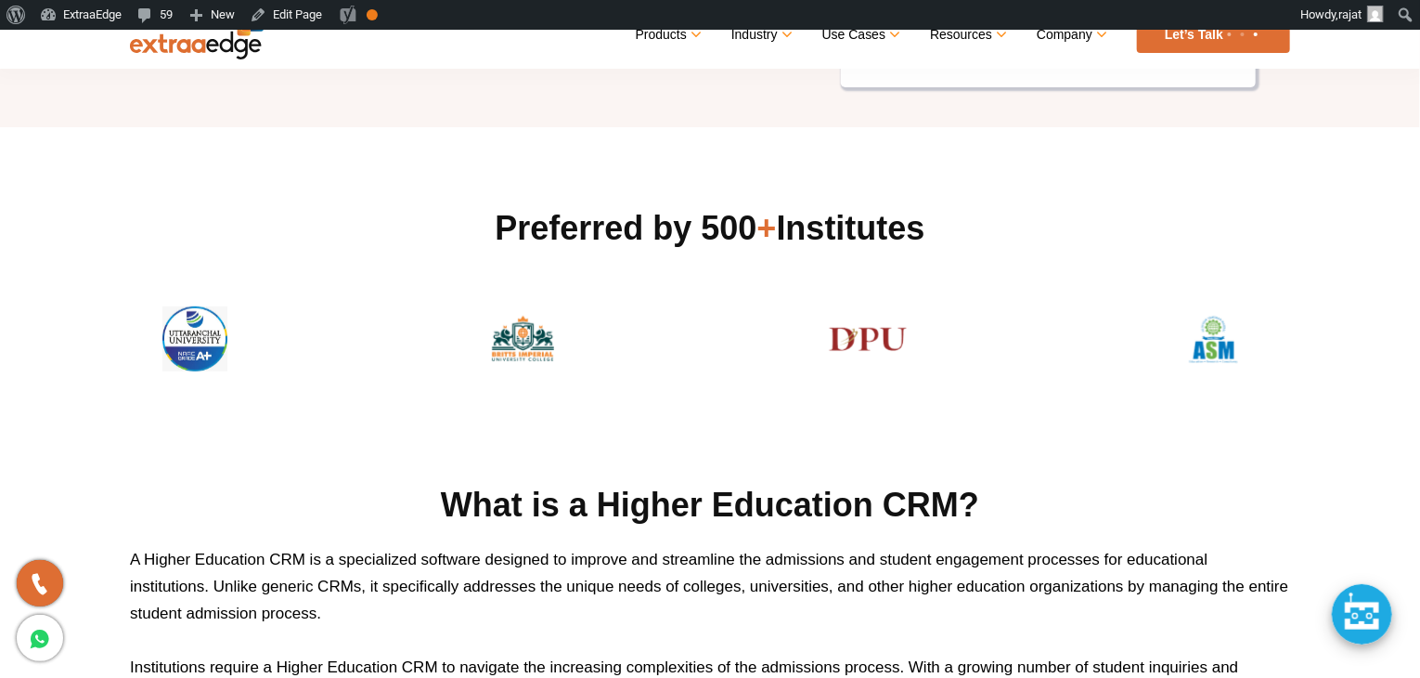
scroll to position [522, 0]
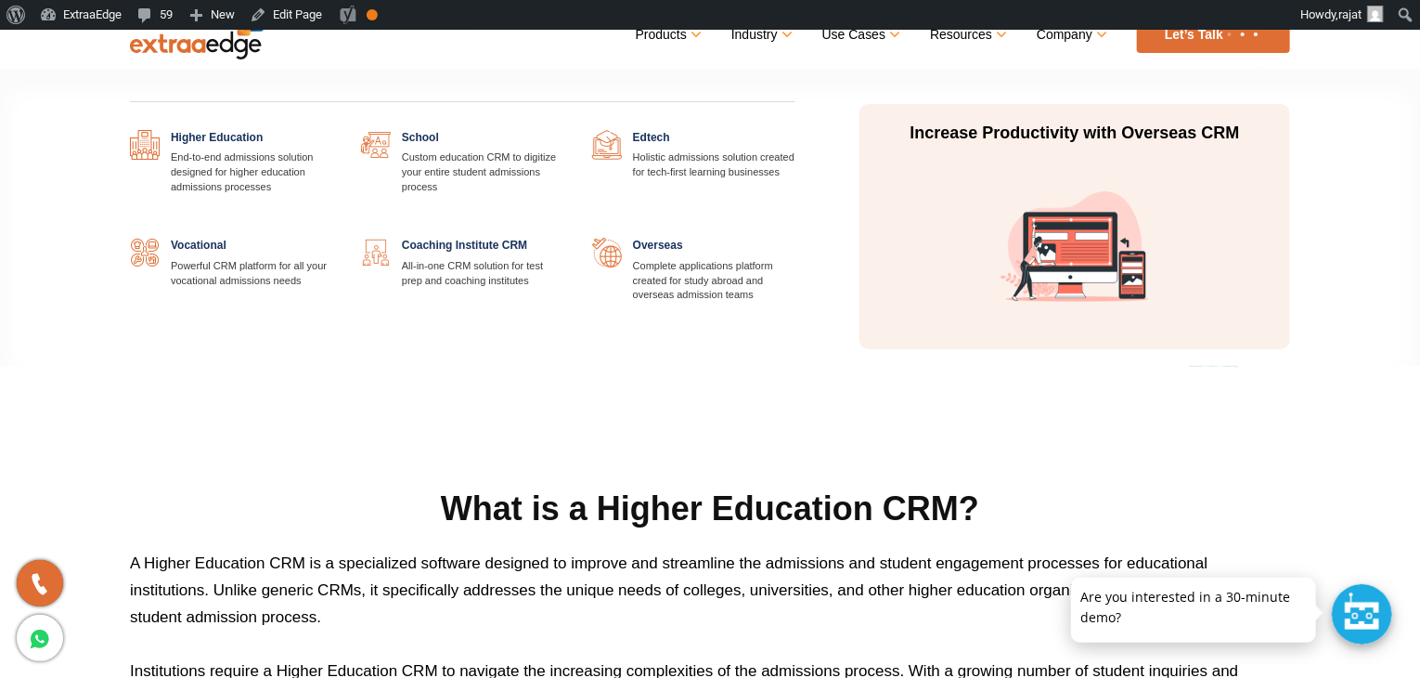
click at [660, 127] on div "Higher Education End-to-end admissions solution designed for higher education a…" at bounding box center [463, 219] width 694 height 259
click at [796, 130] on link at bounding box center [796, 130] width 0 height 0
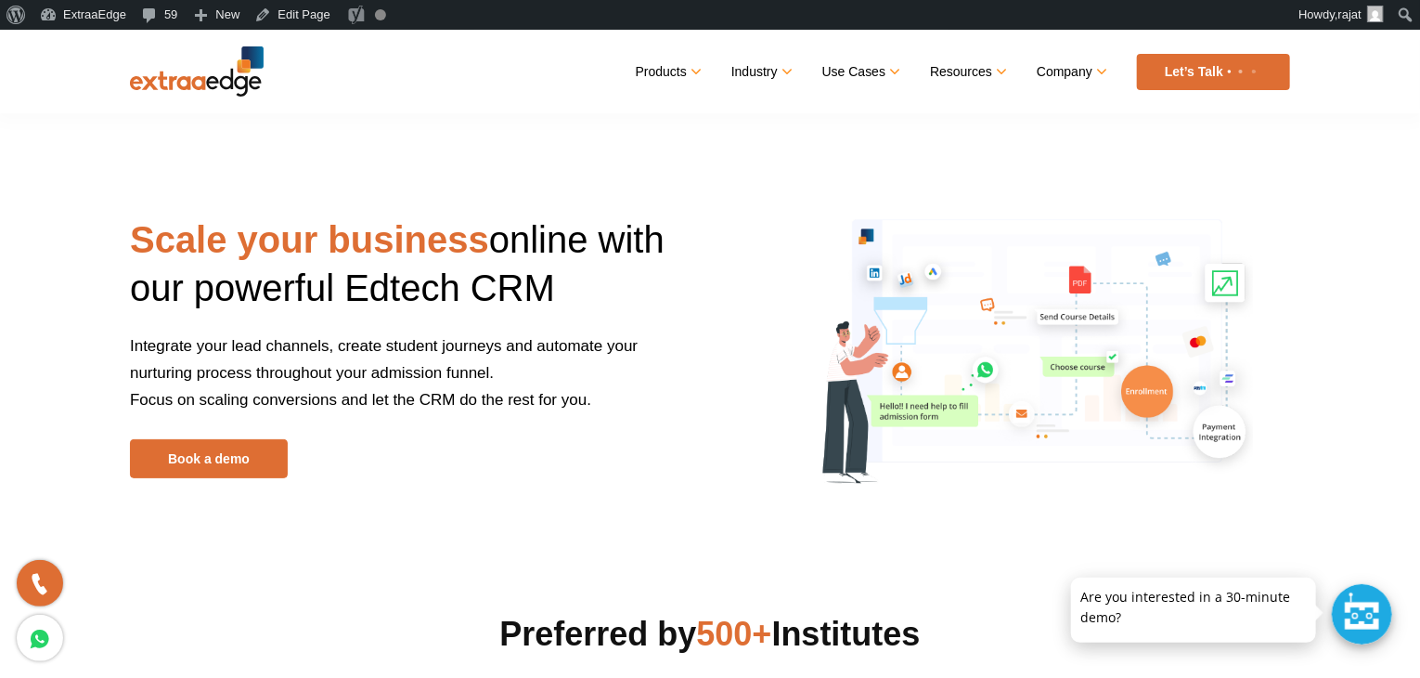
click at [205, 71] on img at bounding box center [197, 71] width 134 height 50
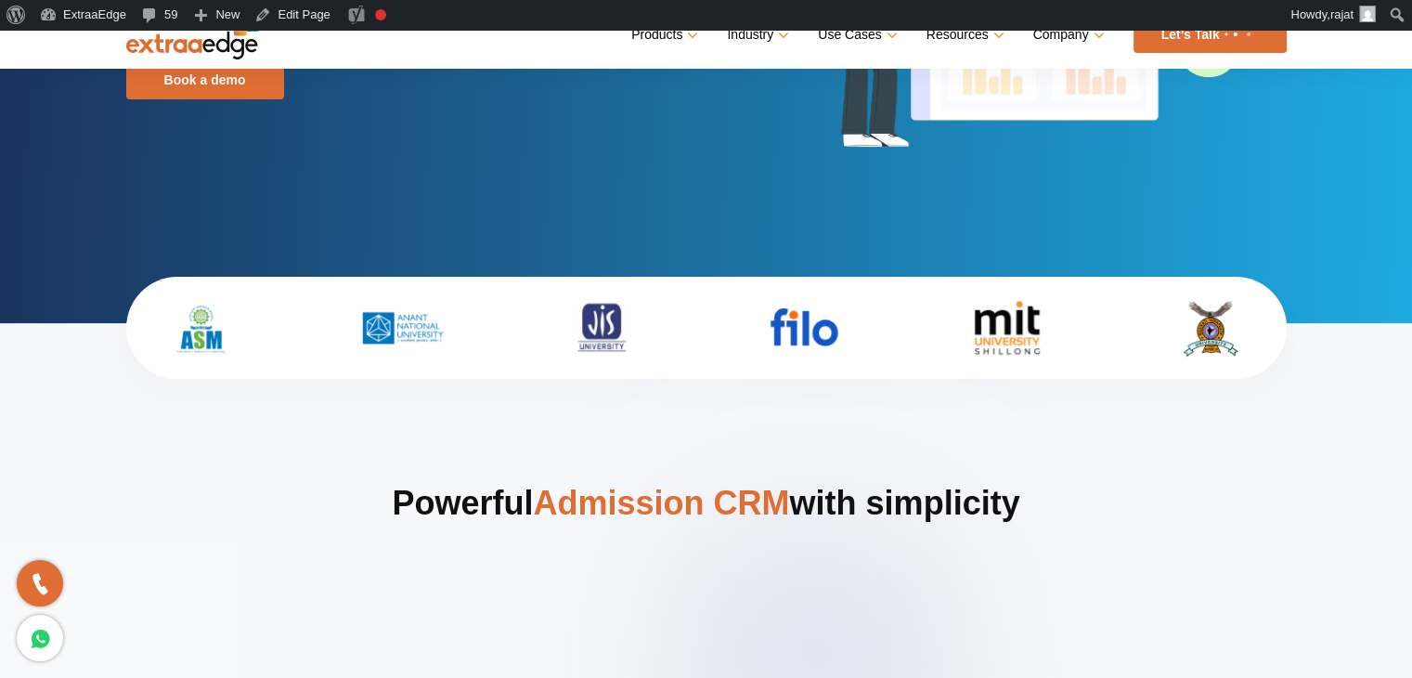
scroll to position [394, 0]
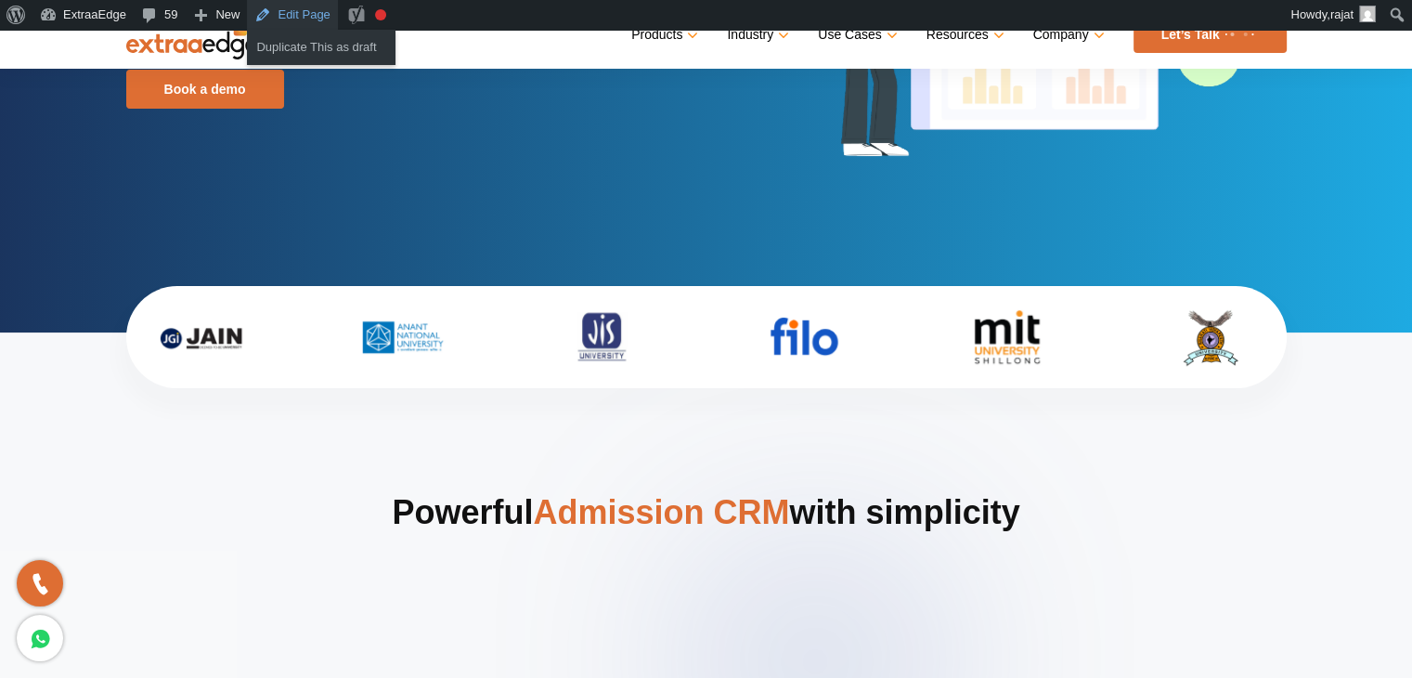
click at [301, 15] on link "Edit Page" at bounding box center [292, 15] width 90 height 30
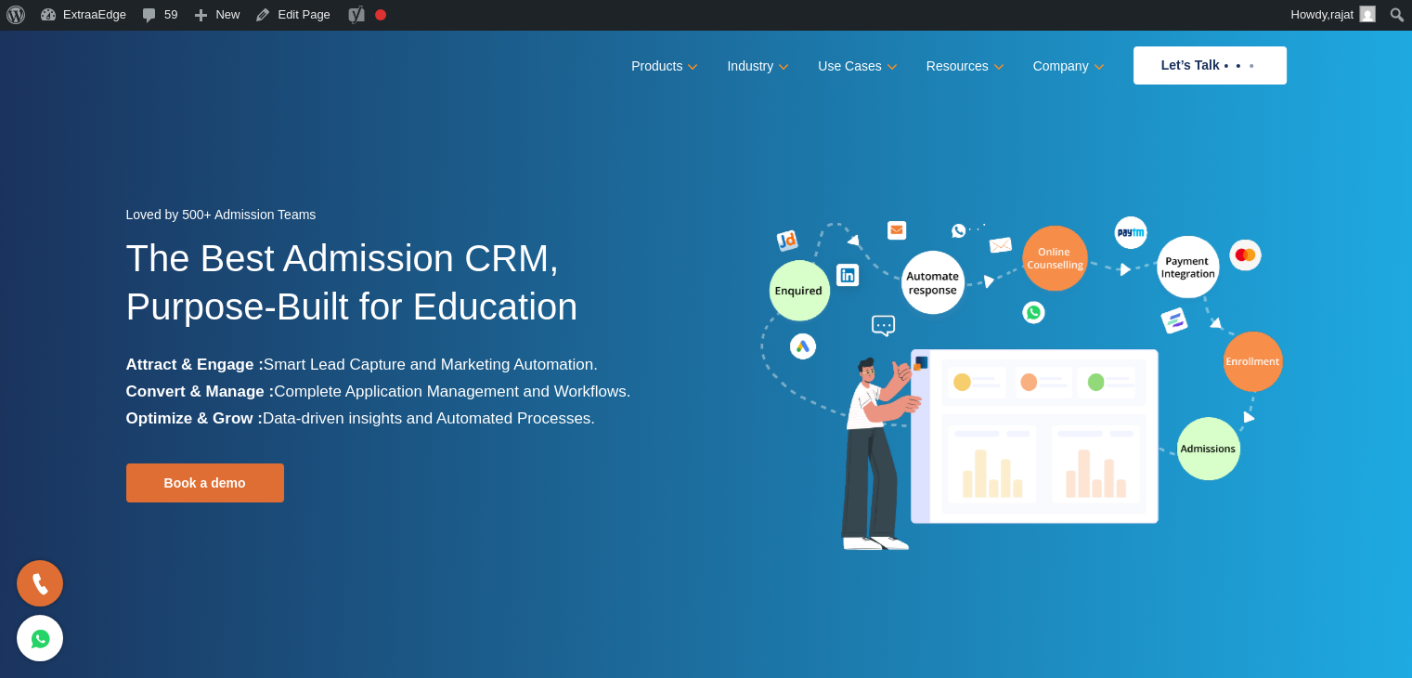
scroll to position [0, 0]
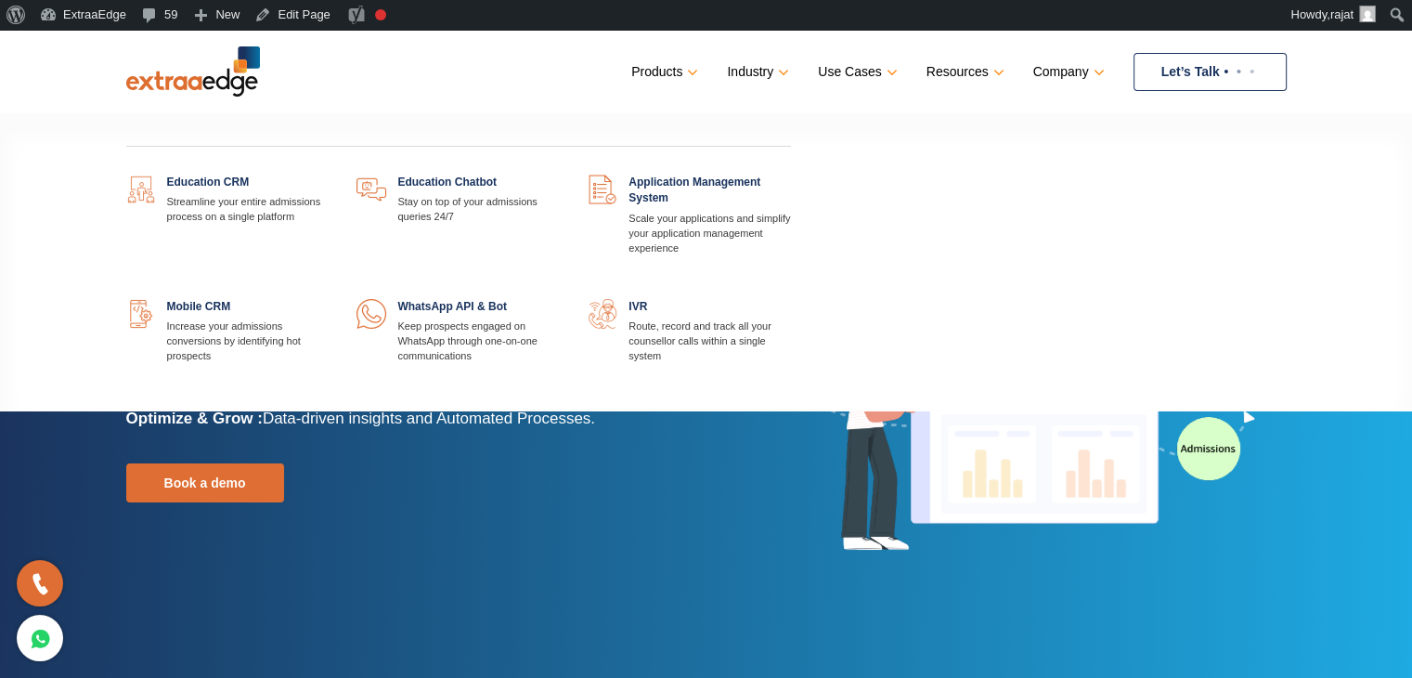
click at [329, 175] on link at bounding box center [329, 175] width 0 height 0
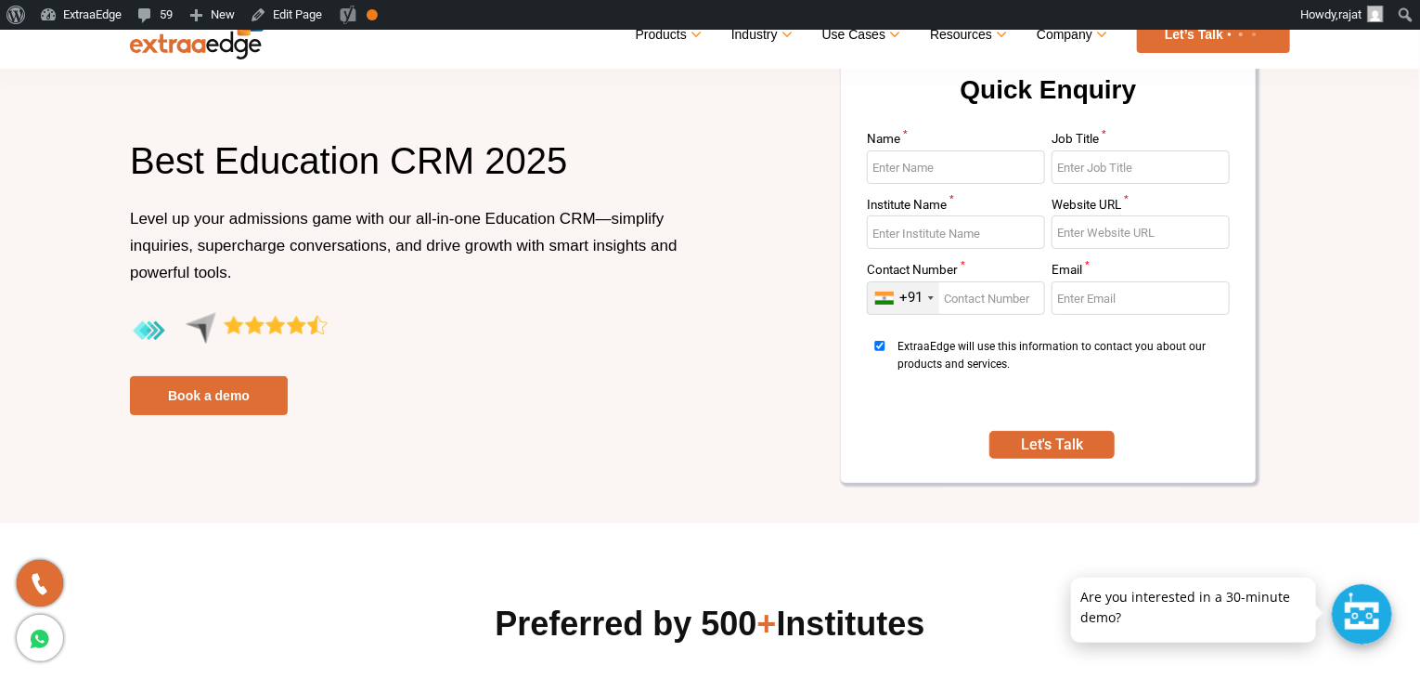
scroll to position [124, 0]
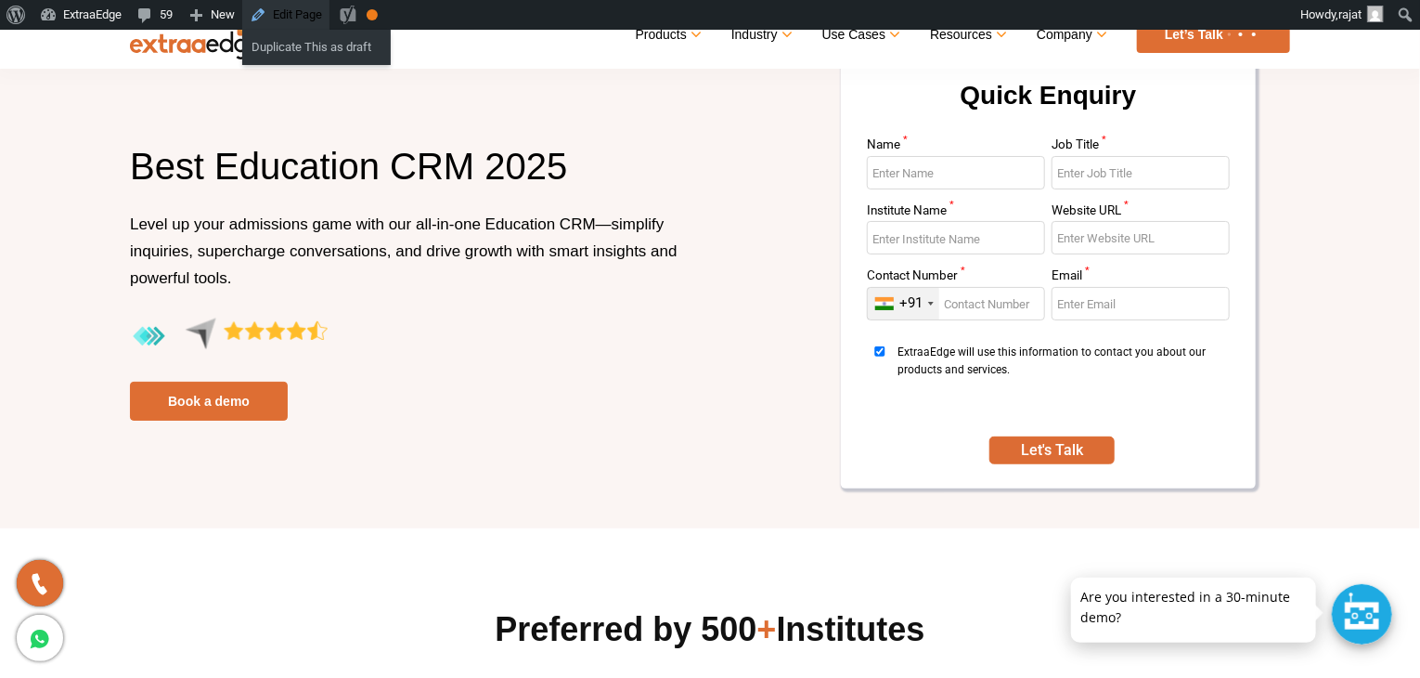
click at [299, 17] on link "Edit Page" at bounding box center [285, 15] width 87 height 30
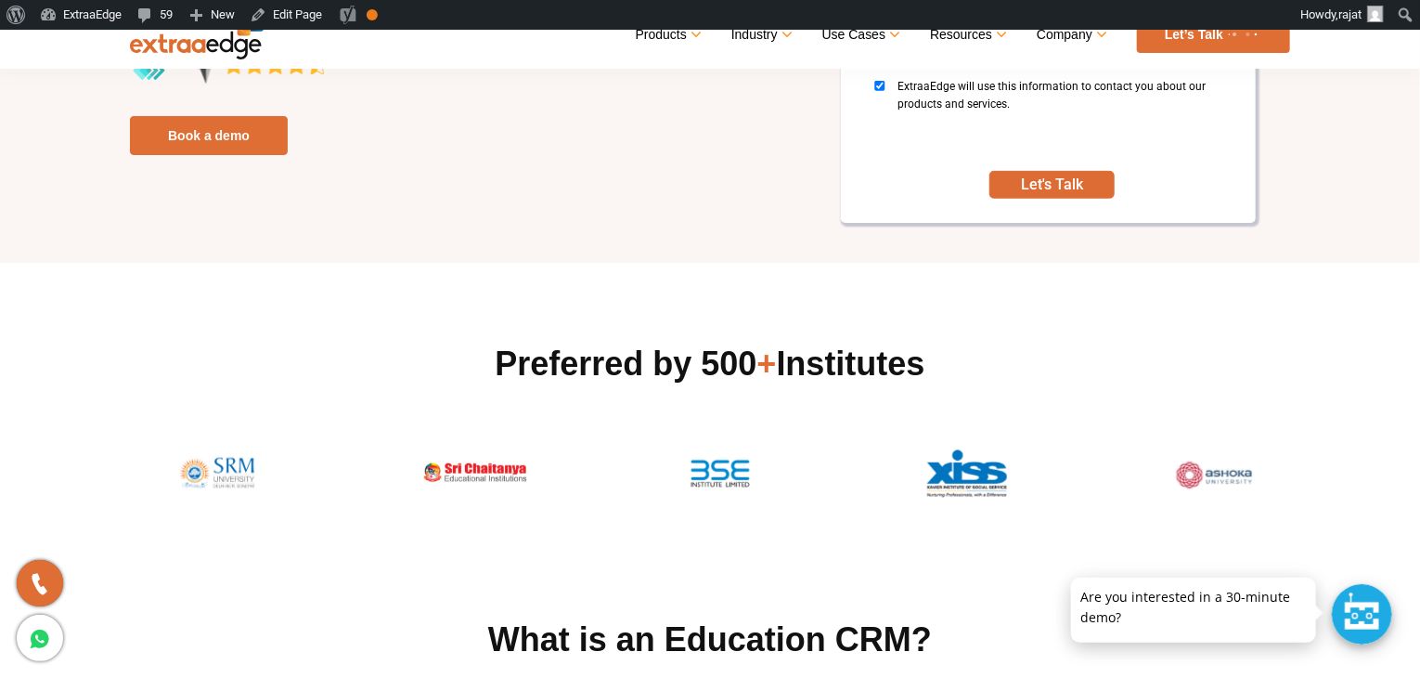
scroll to position [0, 0]
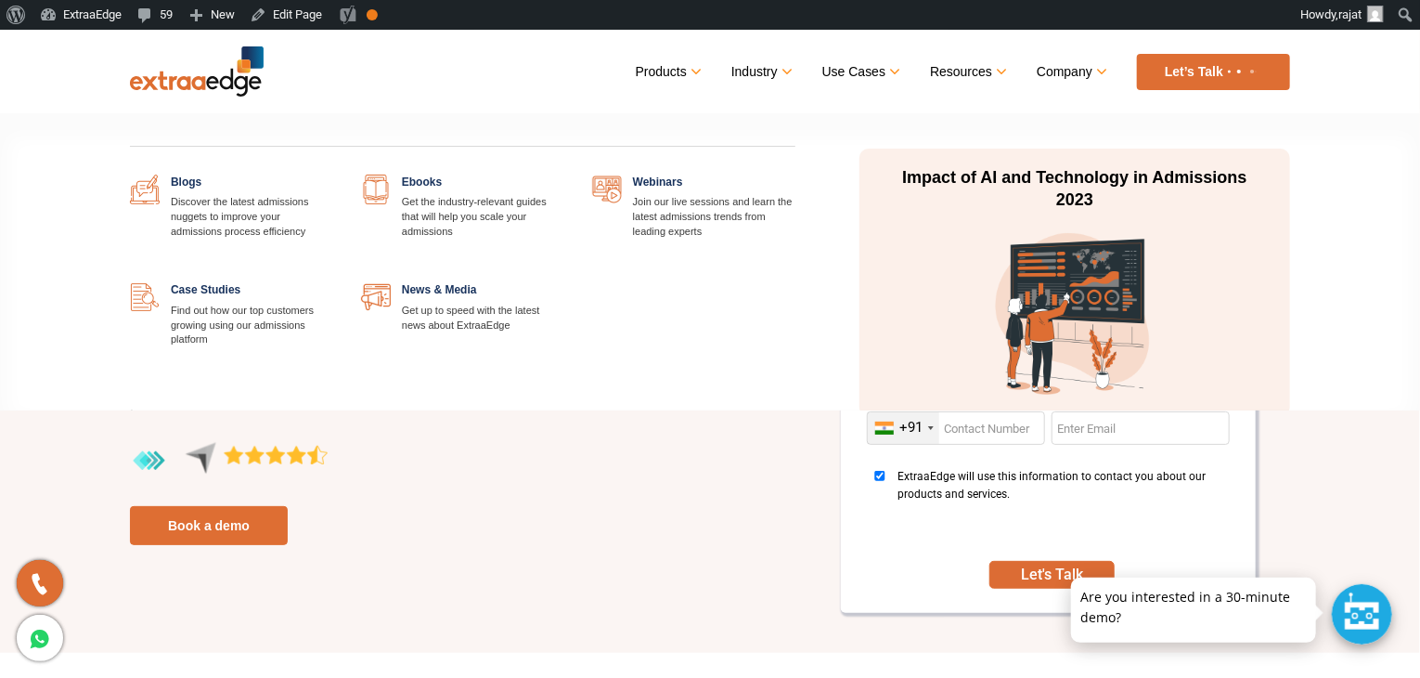
click at [333, 282] on link at bounding box center [333, 282] width 0 height 0
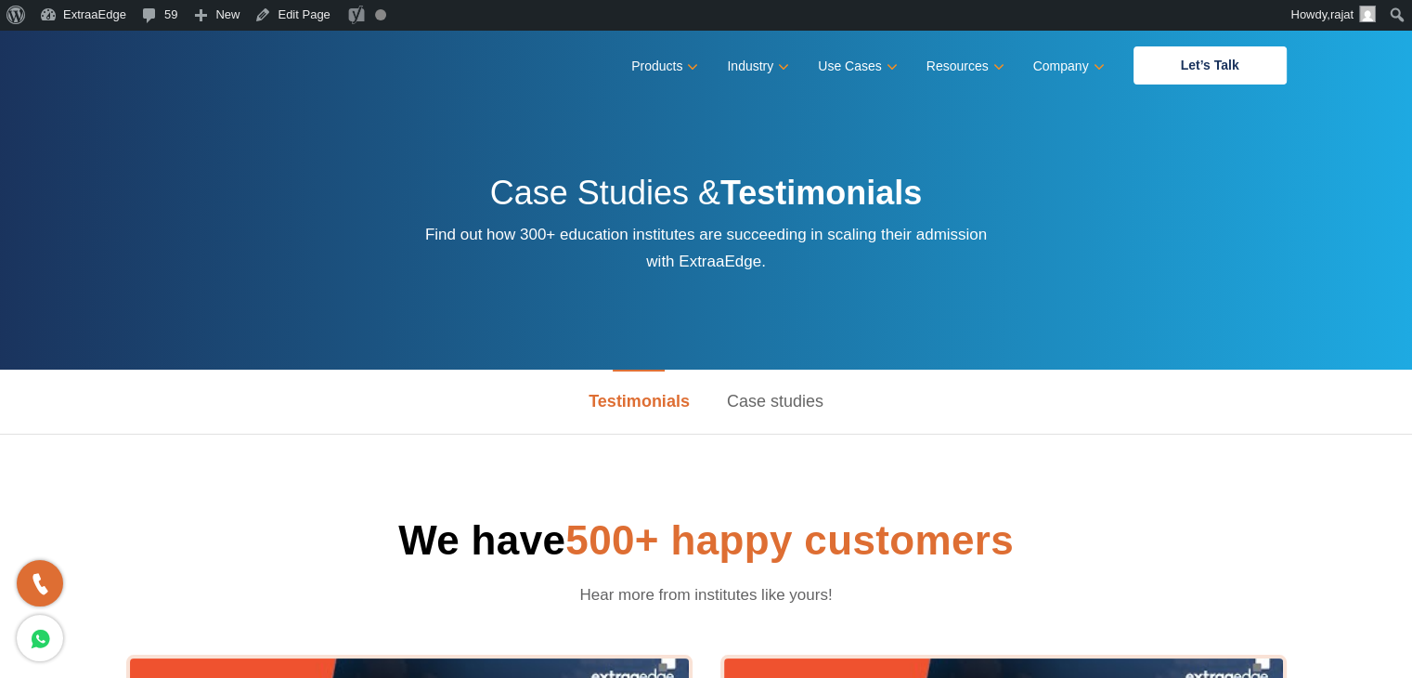
click at [763, 396] on link "Case studies" at bounding box center [775, 402] width 134 height 64
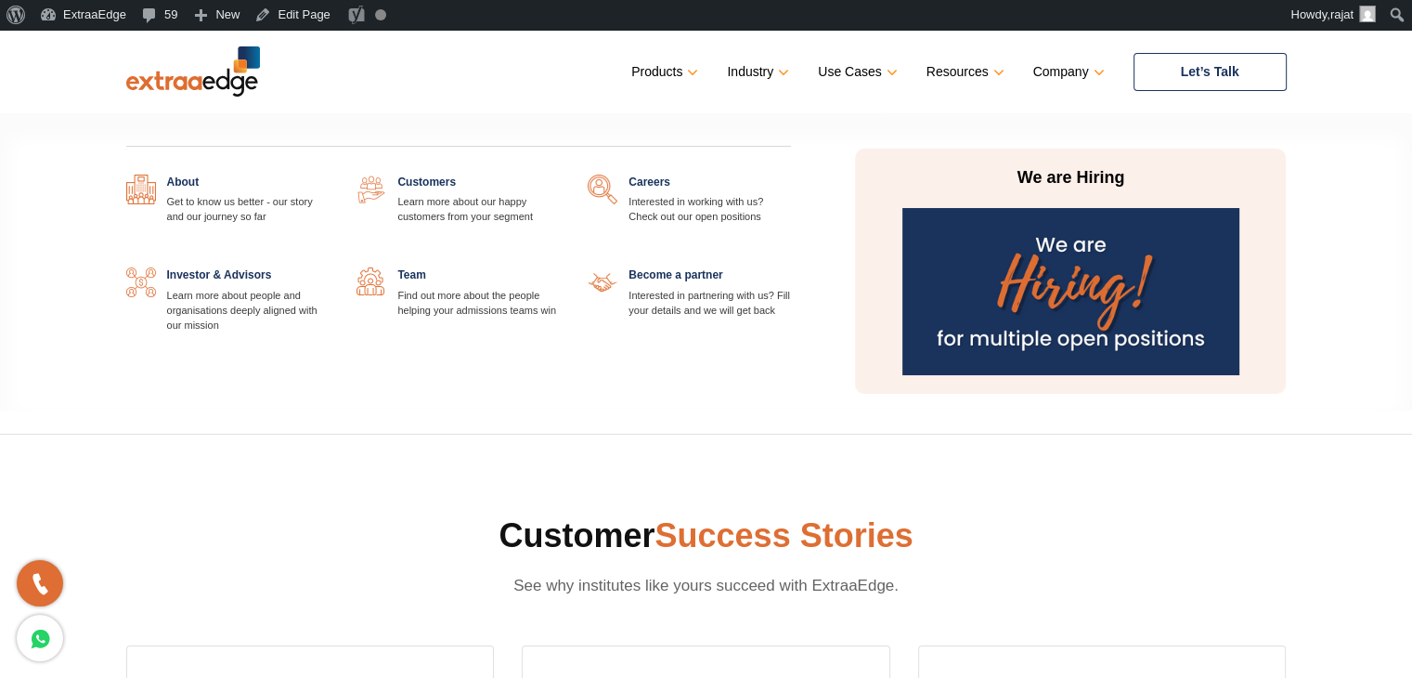
click at [329, 175] on link at bounding box center [329, 175] width 0 height 0
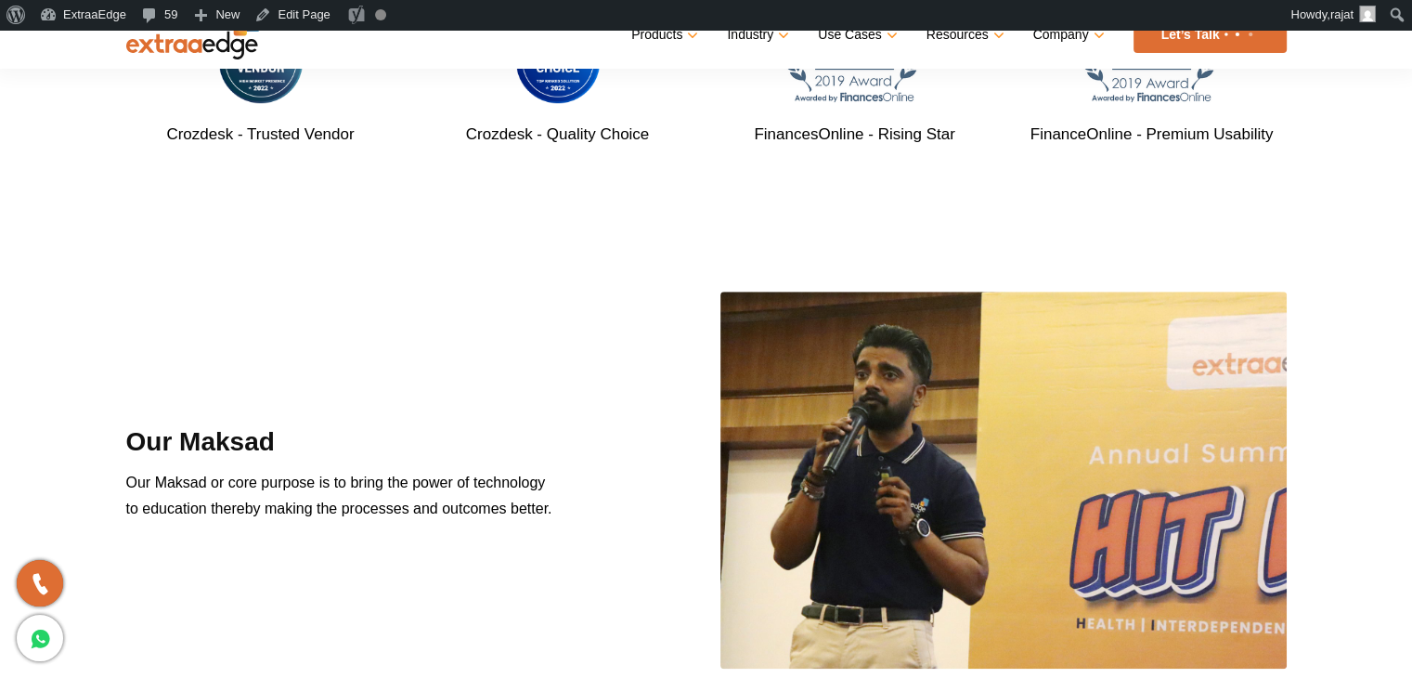
scroll to position [1120, 0]
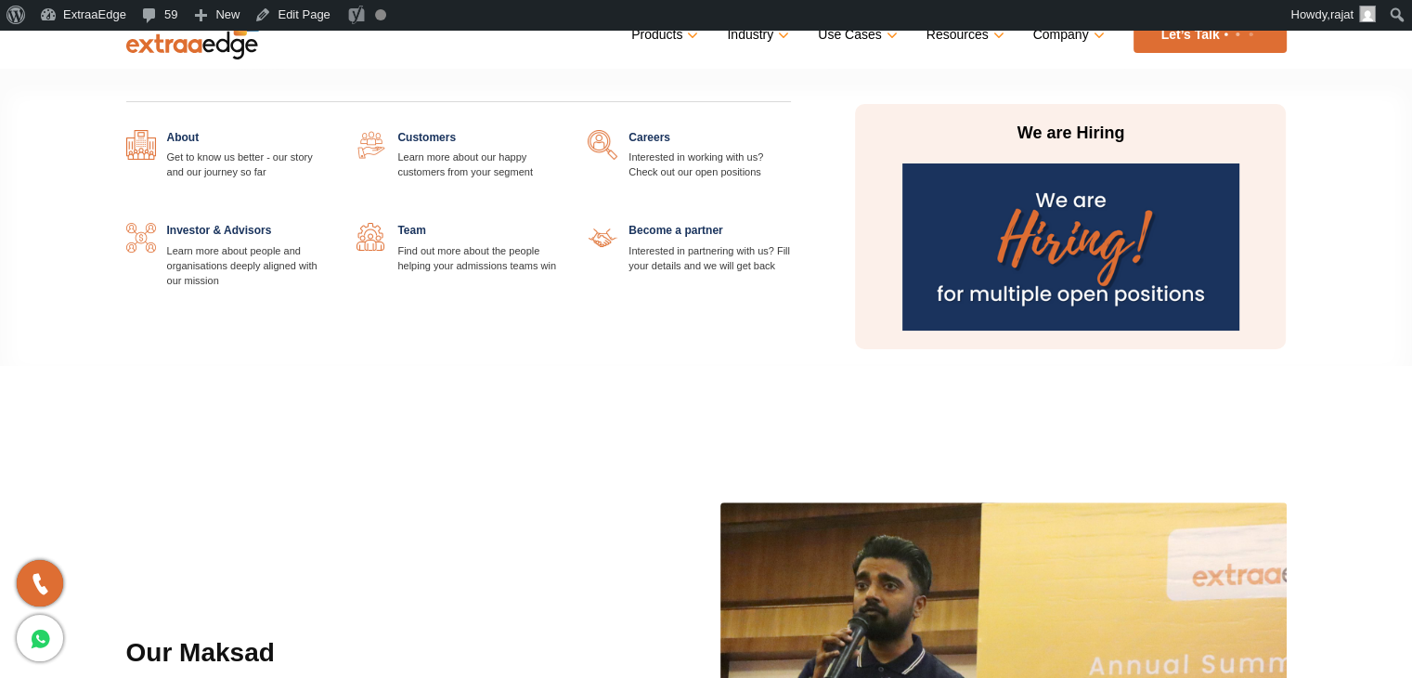
click at [560, 130] on link at bounding box center [560, 130] width 0 height 0
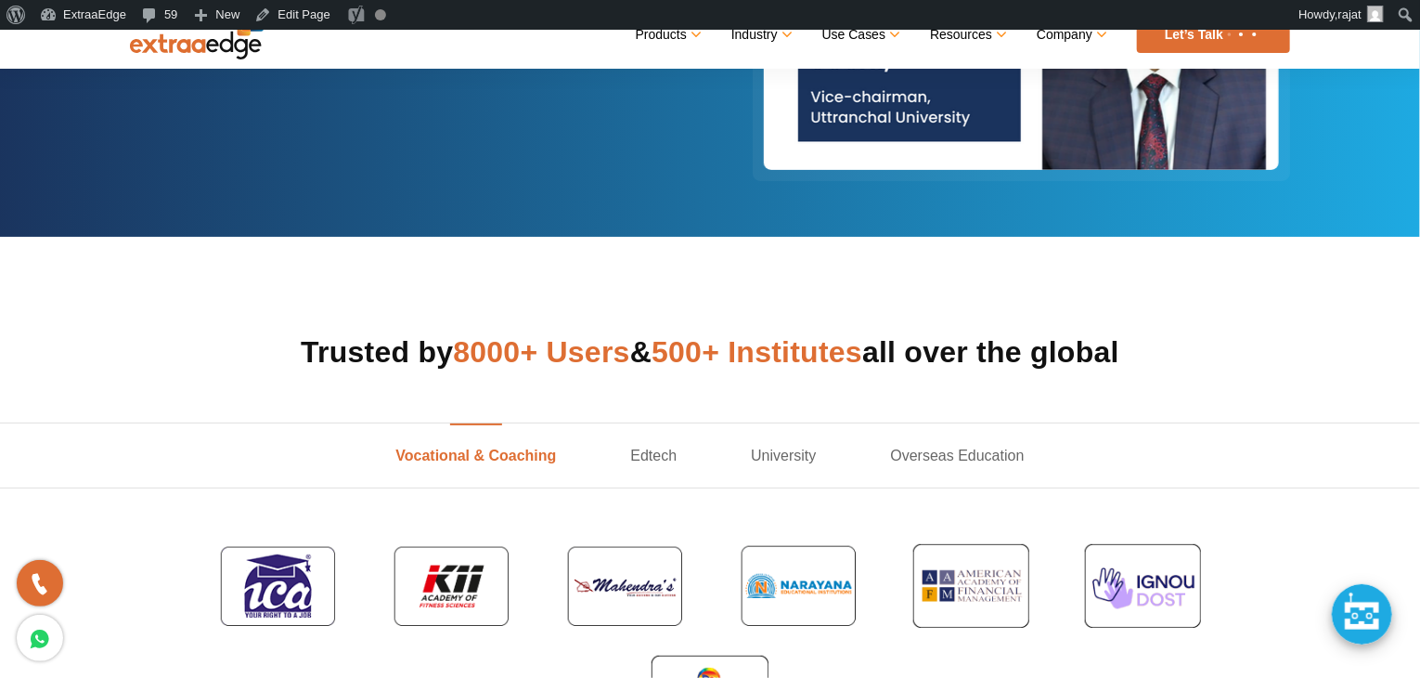
scroll to position [390, 0]
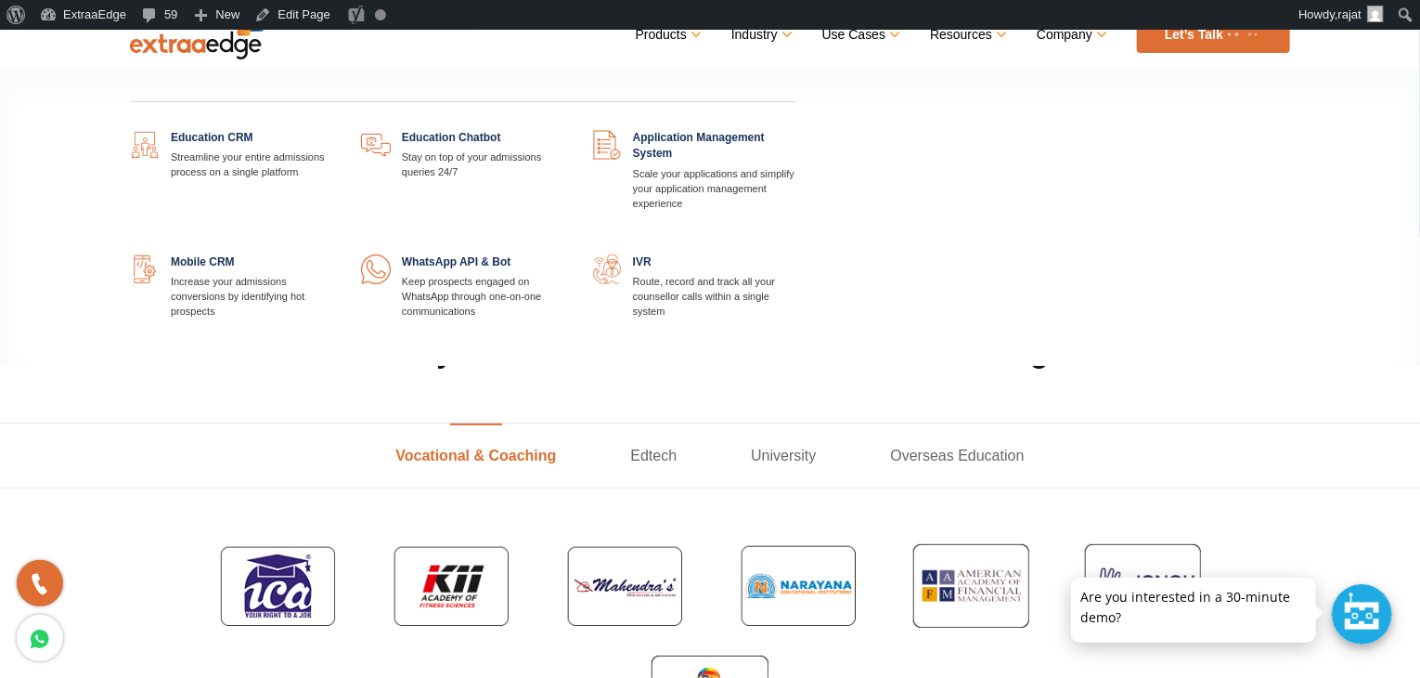
click at [333, 130] on link at bounding box center [333, 130] width 0 height 0
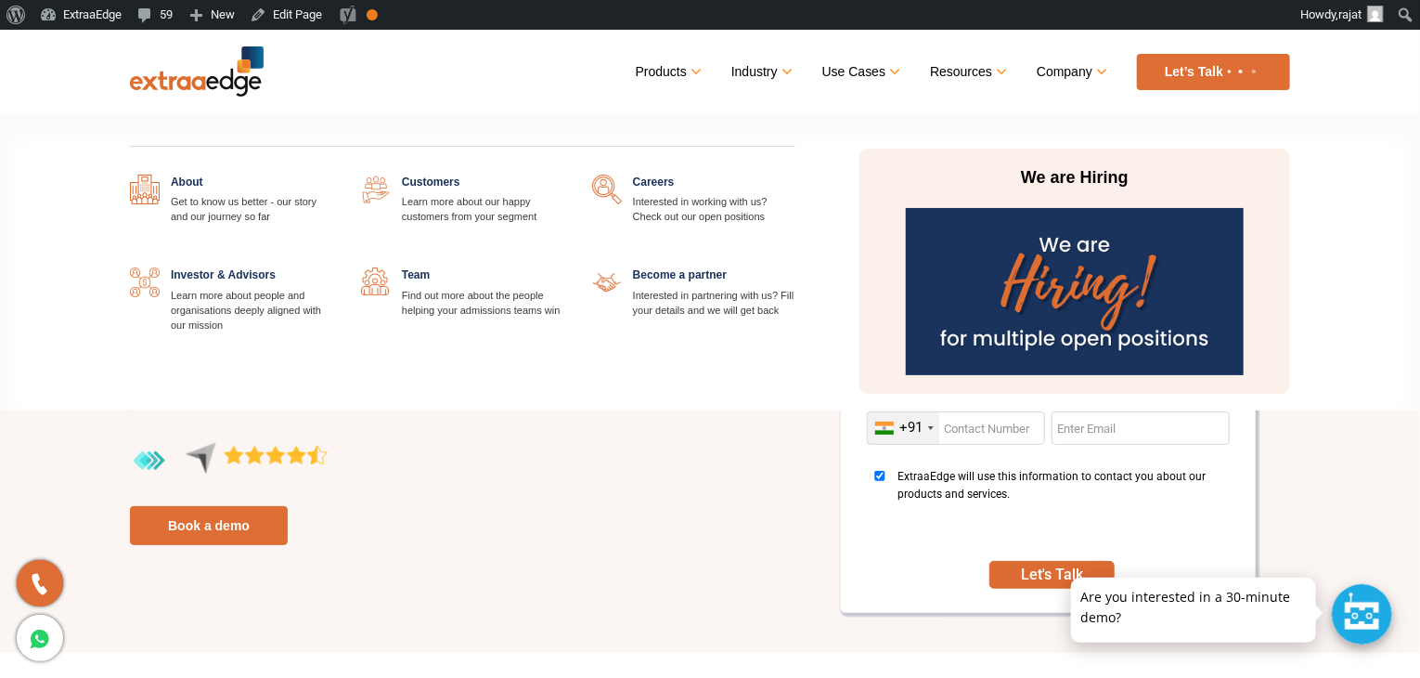
click at [564, 175] on link at bounding box center [564, 175] width 0 height 0
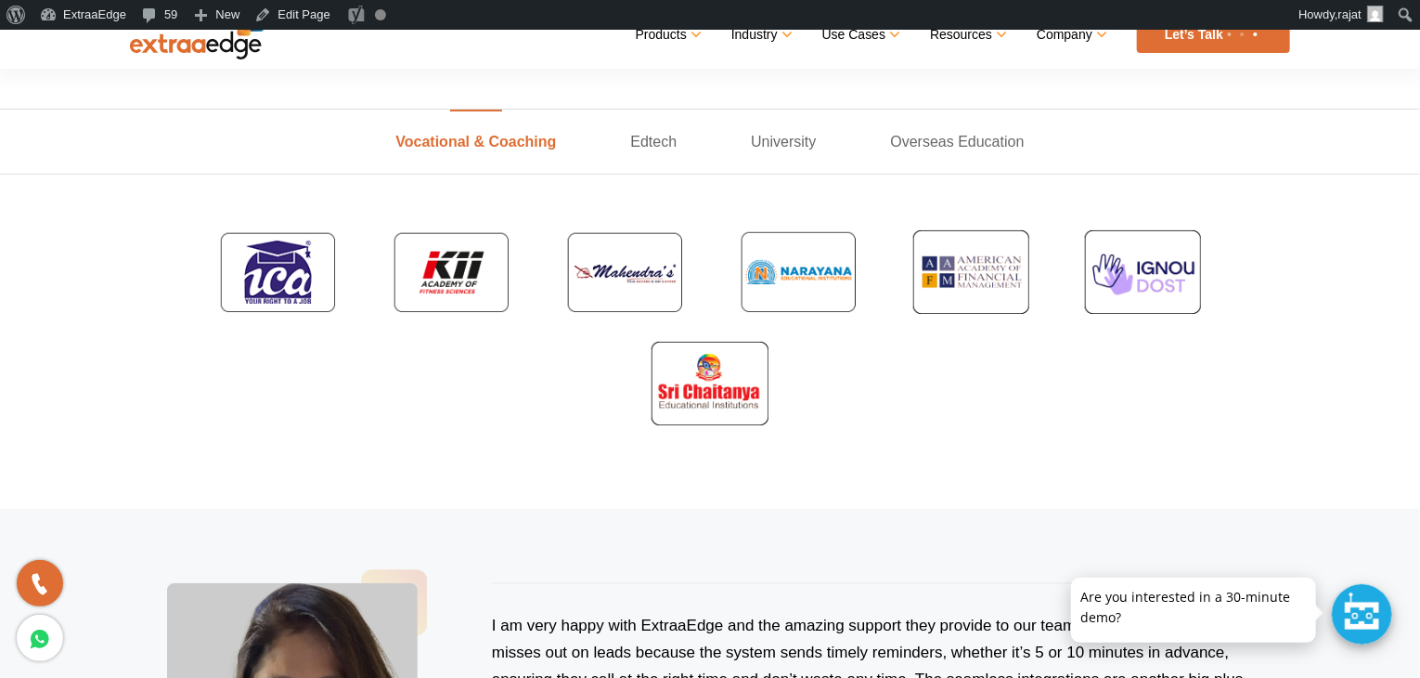
scroll to position [643, 0]
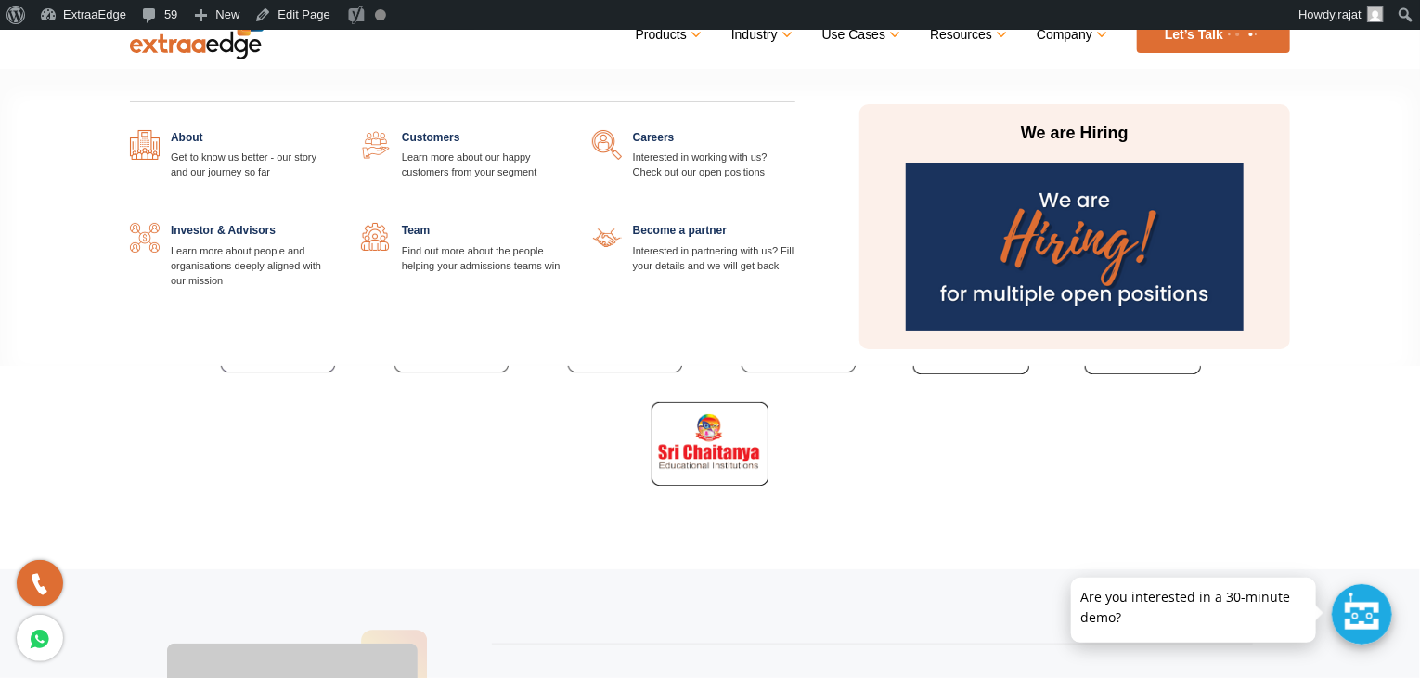
click at [796, 130] on link at bounding box center [796, 130] width 0 height 0
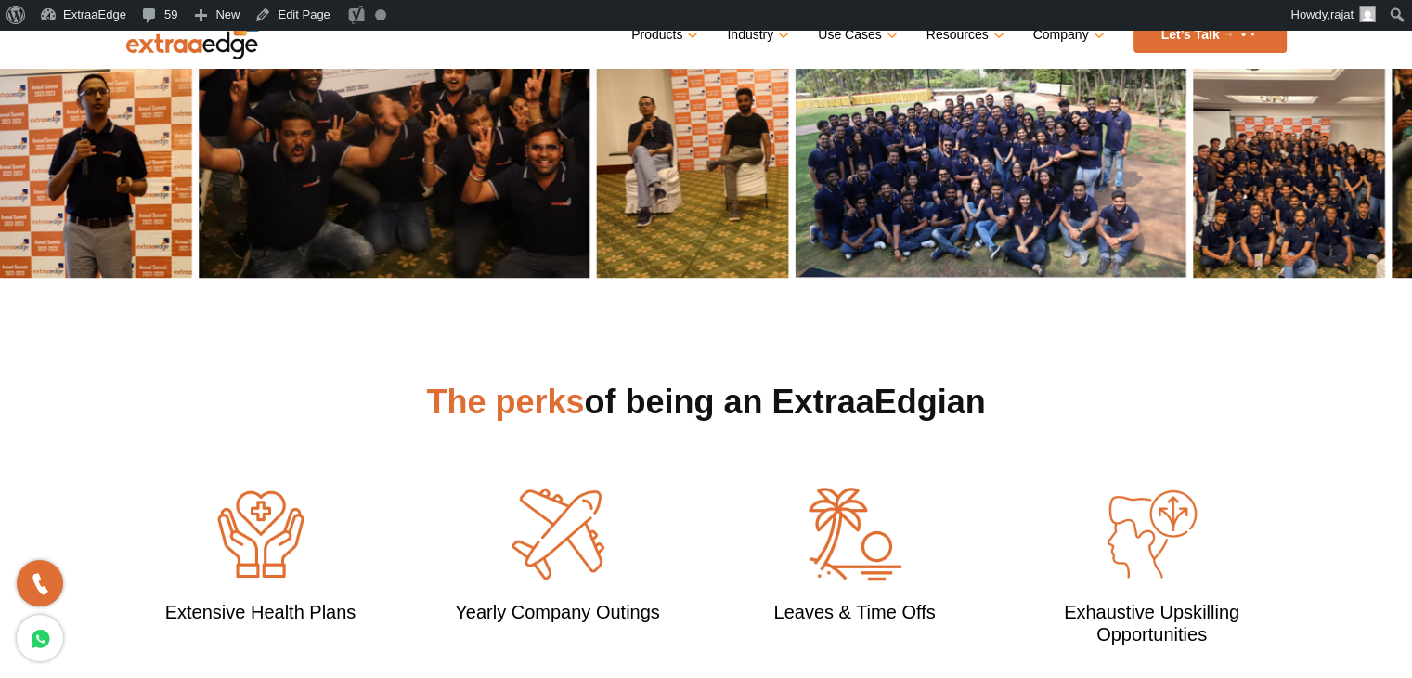
scroll to position [1183, 0]
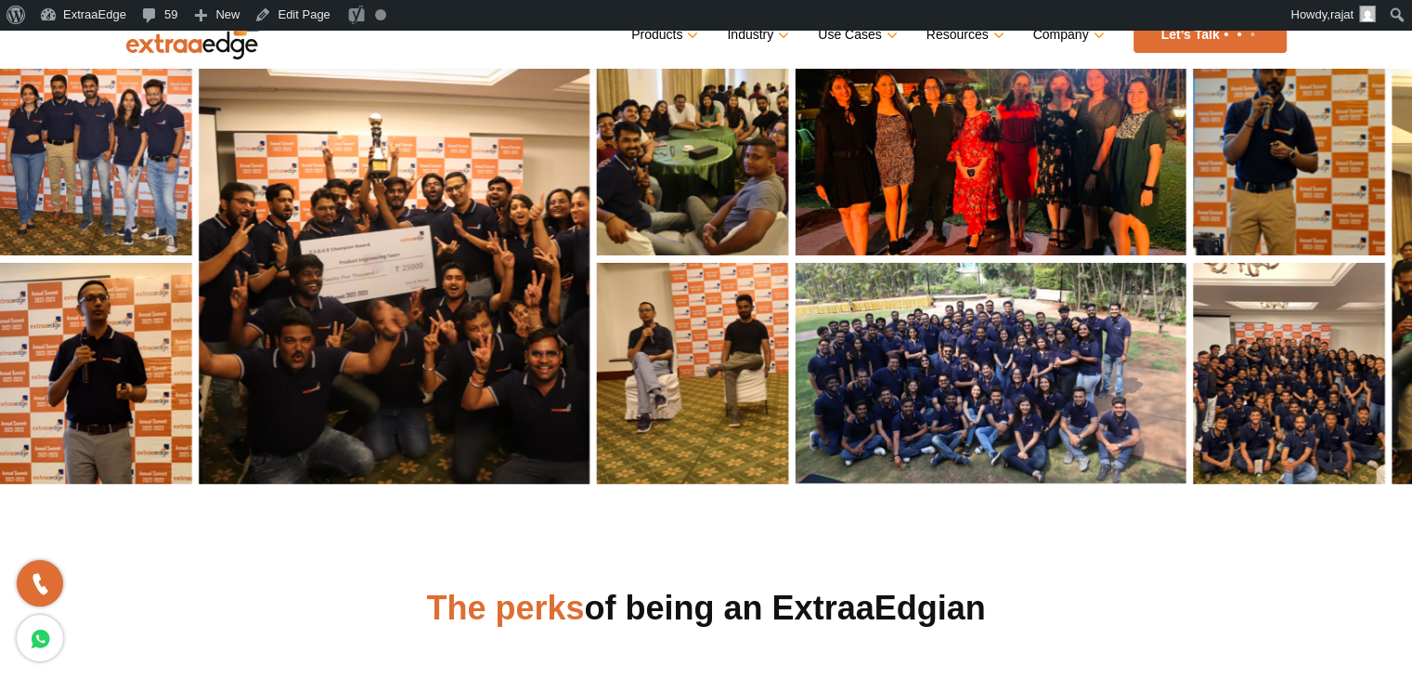
click at [165, 49] on img at bounding box center [193, 34] width 134 height 50
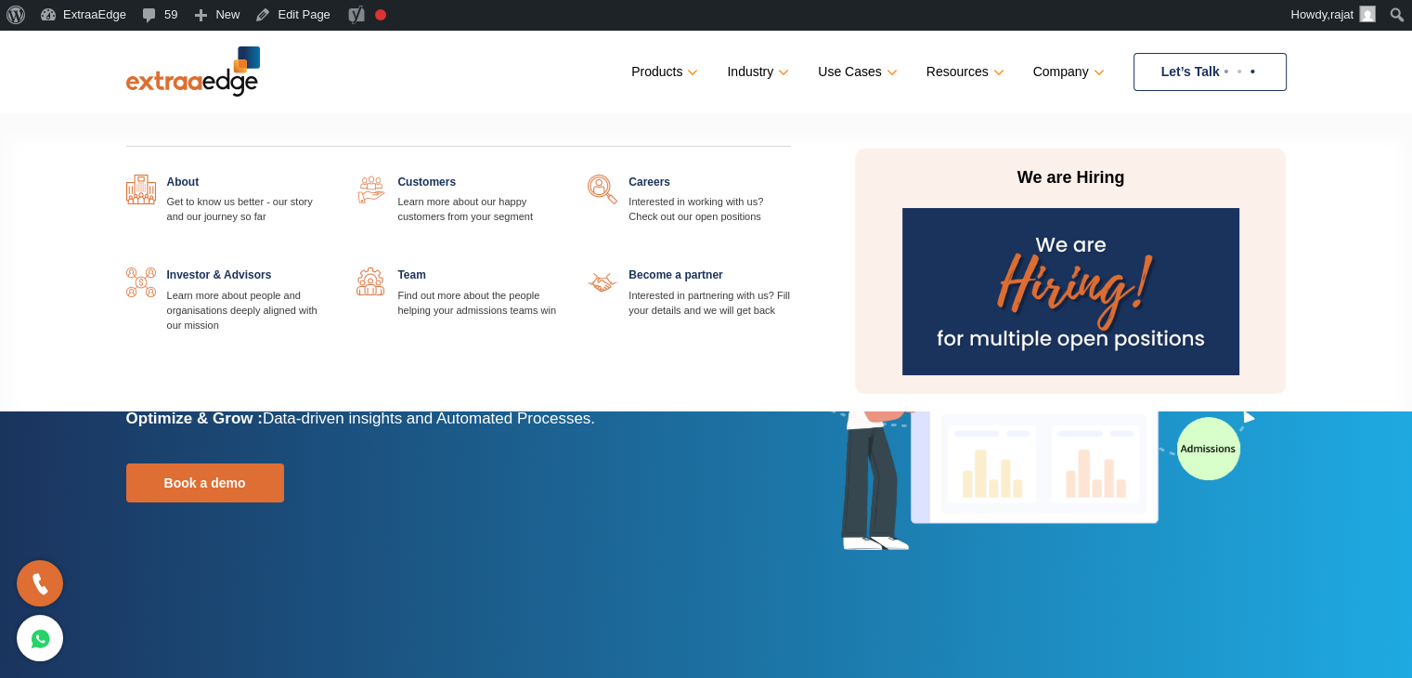
click at [560, 175] on link at bounding box center [560, 175] width 0 height 0
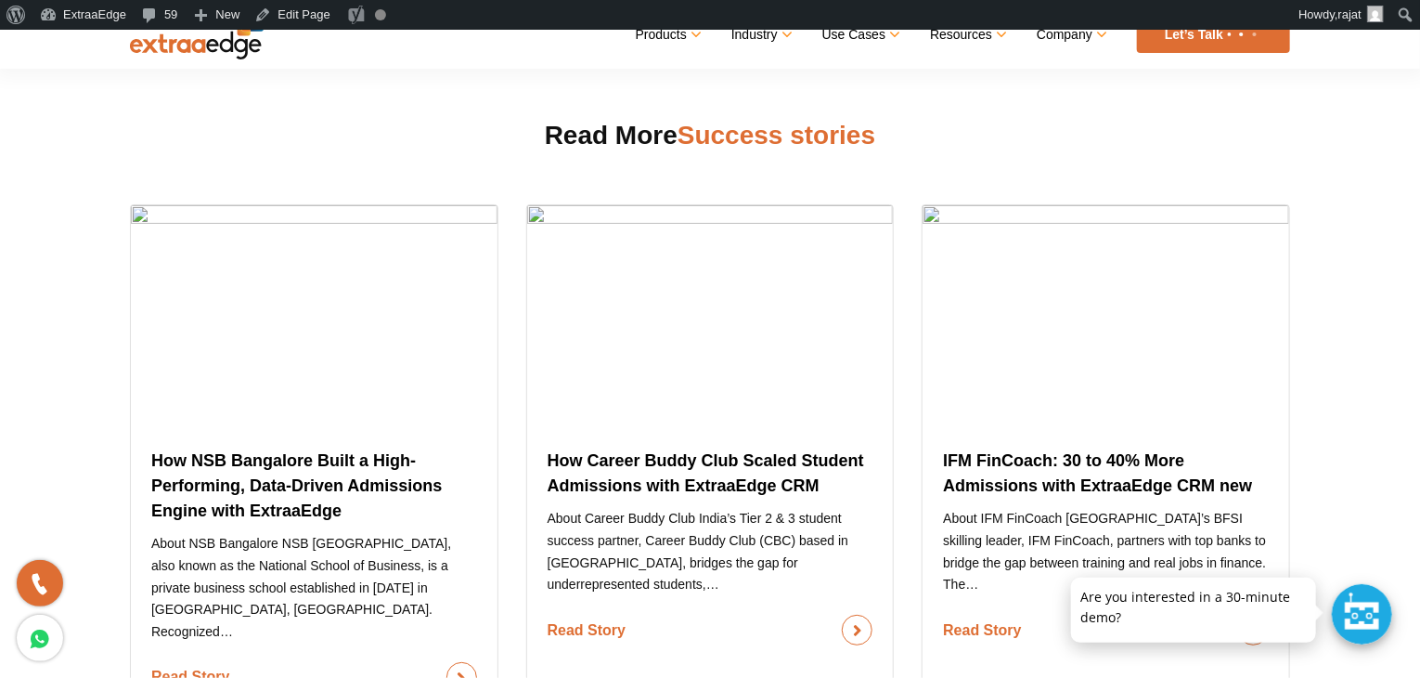
scroll to position [1671, 0]
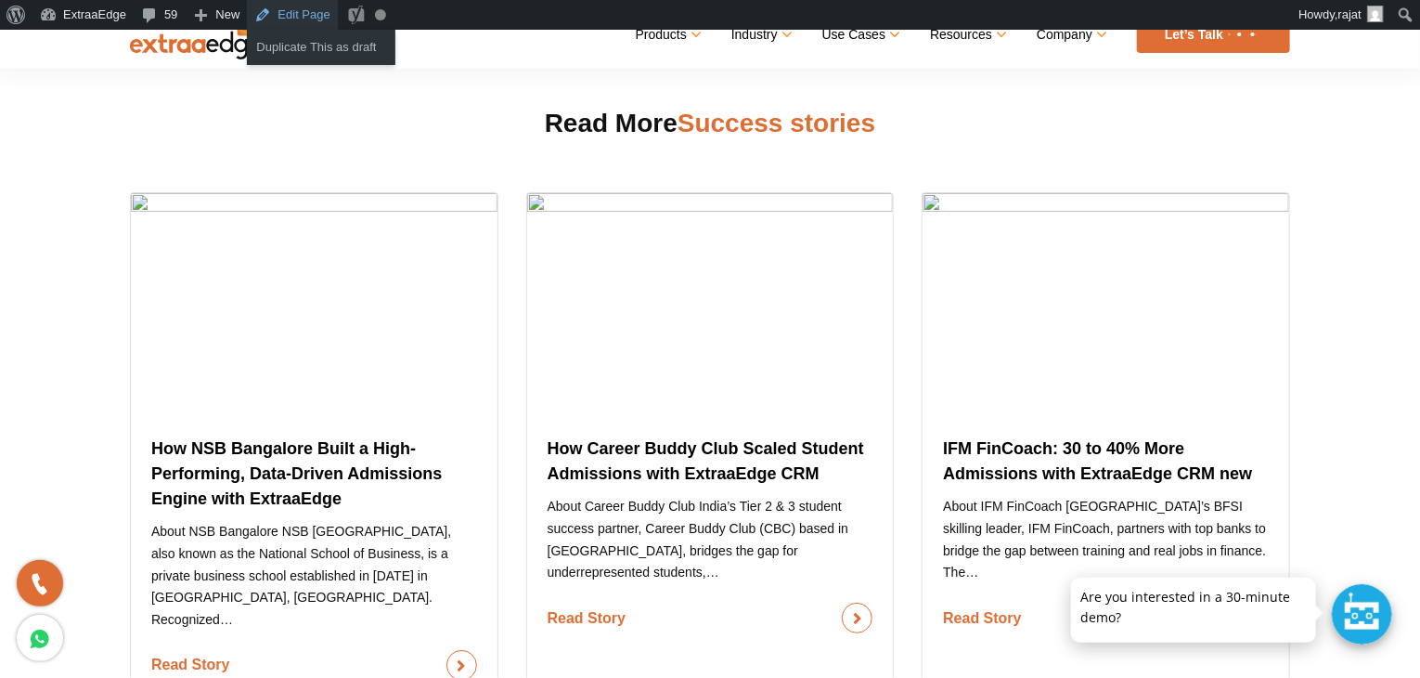
click at [305, 19] on link "Edit Page" at bounding box center [292, 15] width 90 height 30
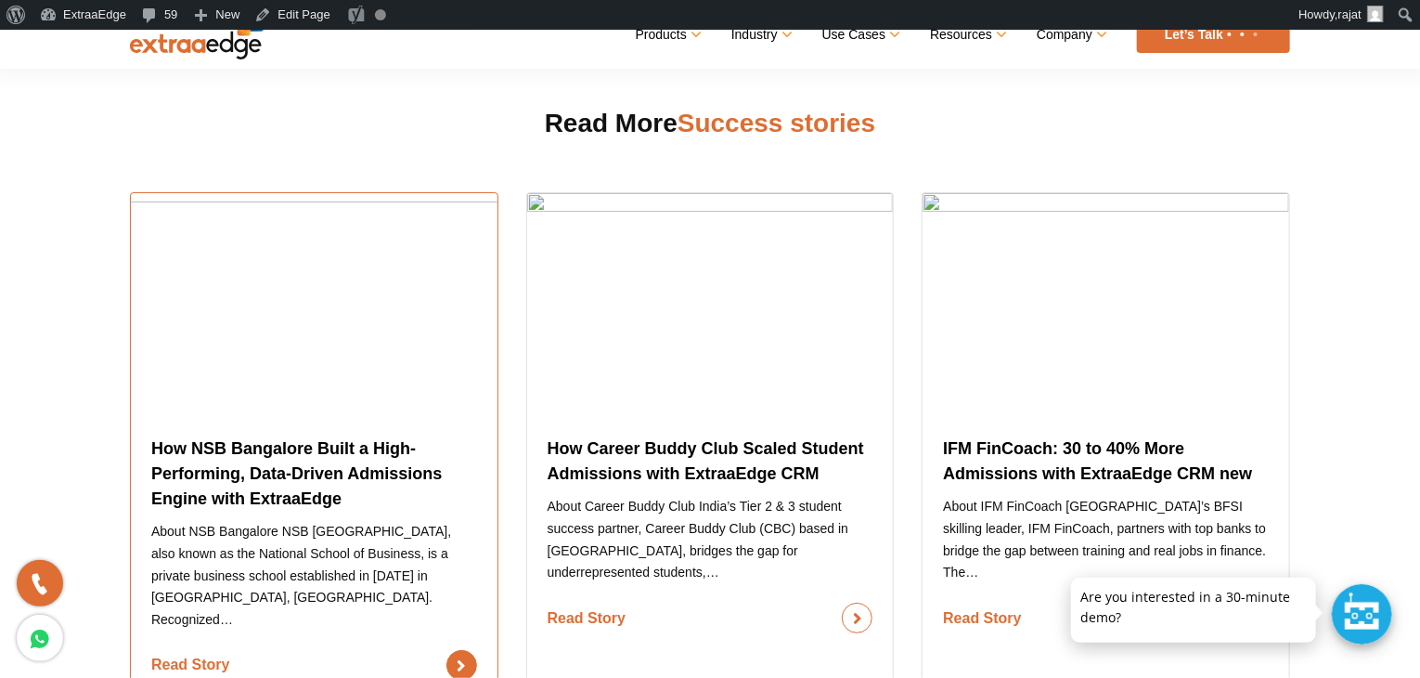
click at [397, 650] on link "Read Story" at bounding box center [314, 665] width 326 height 31
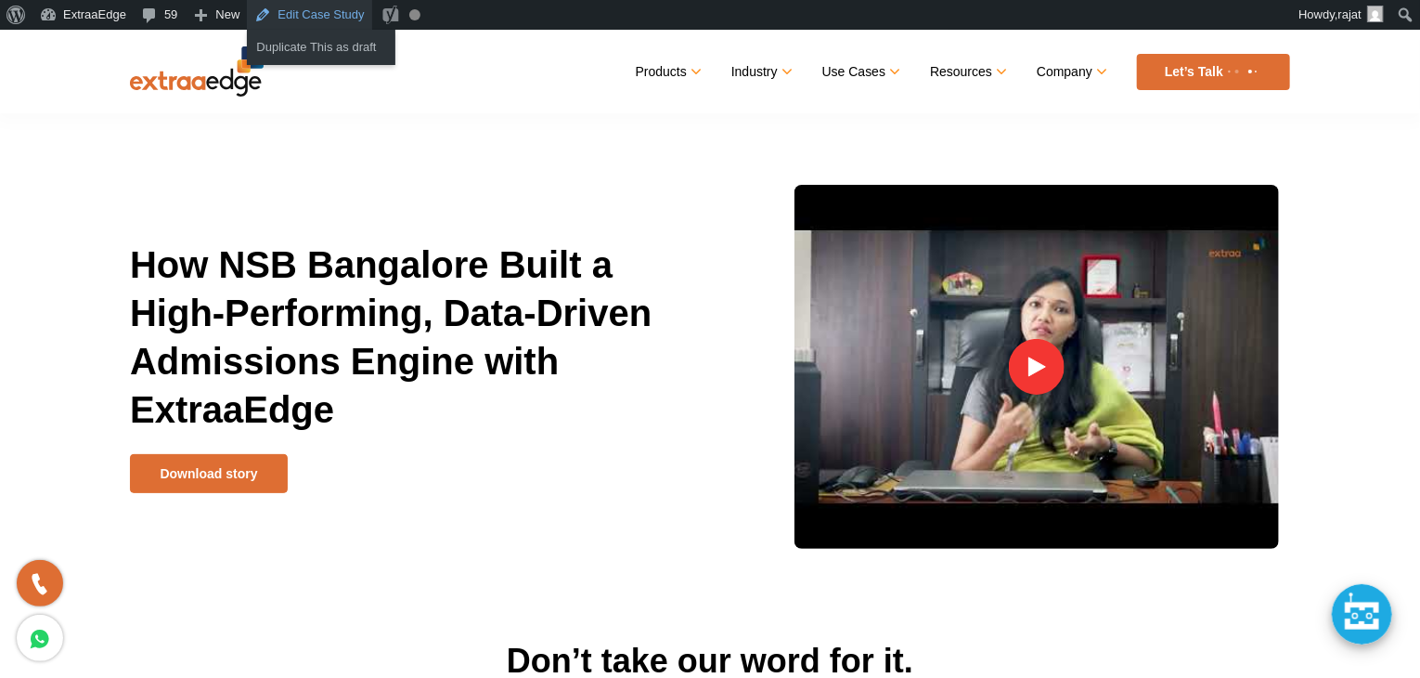
click at [321, 19] on link "Edit Case Study" at bounding box center [309, 15] width 124 height 30
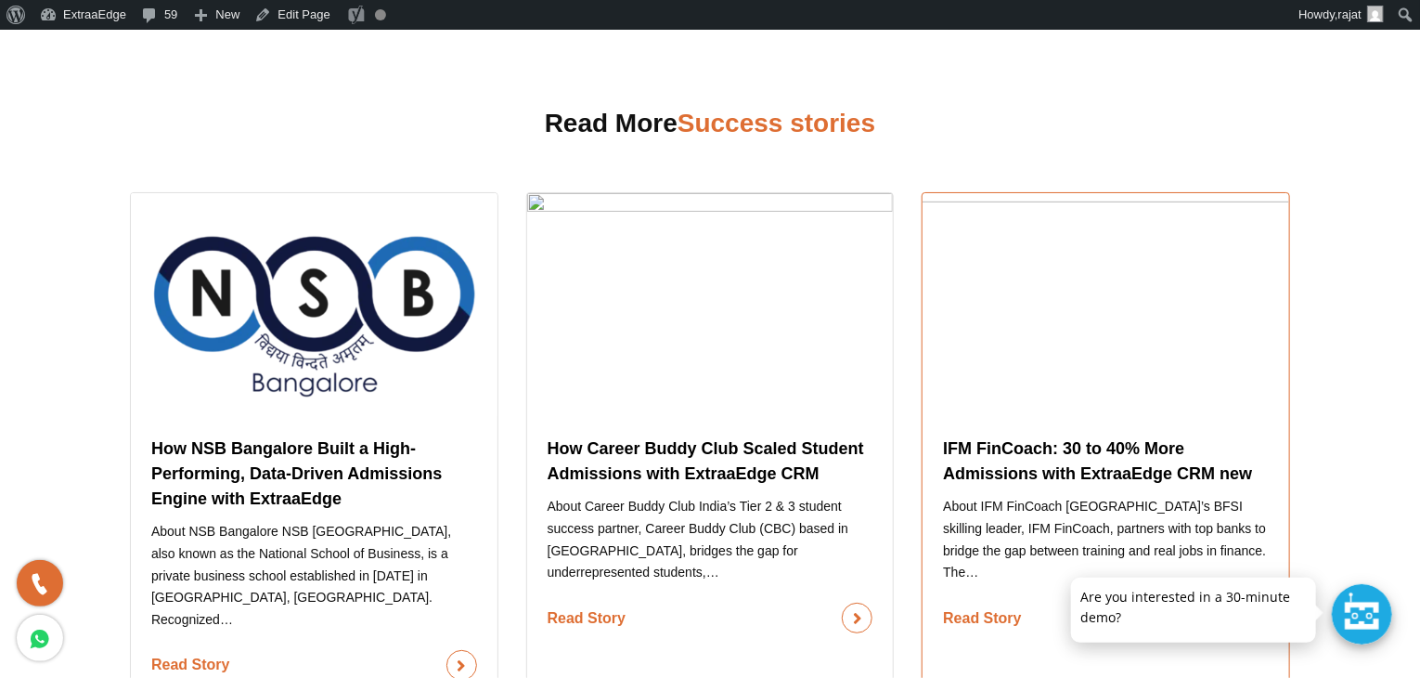
click at [1080, 603] on link "Read Story" at bounding box center [1106, 618] width 326 height 31
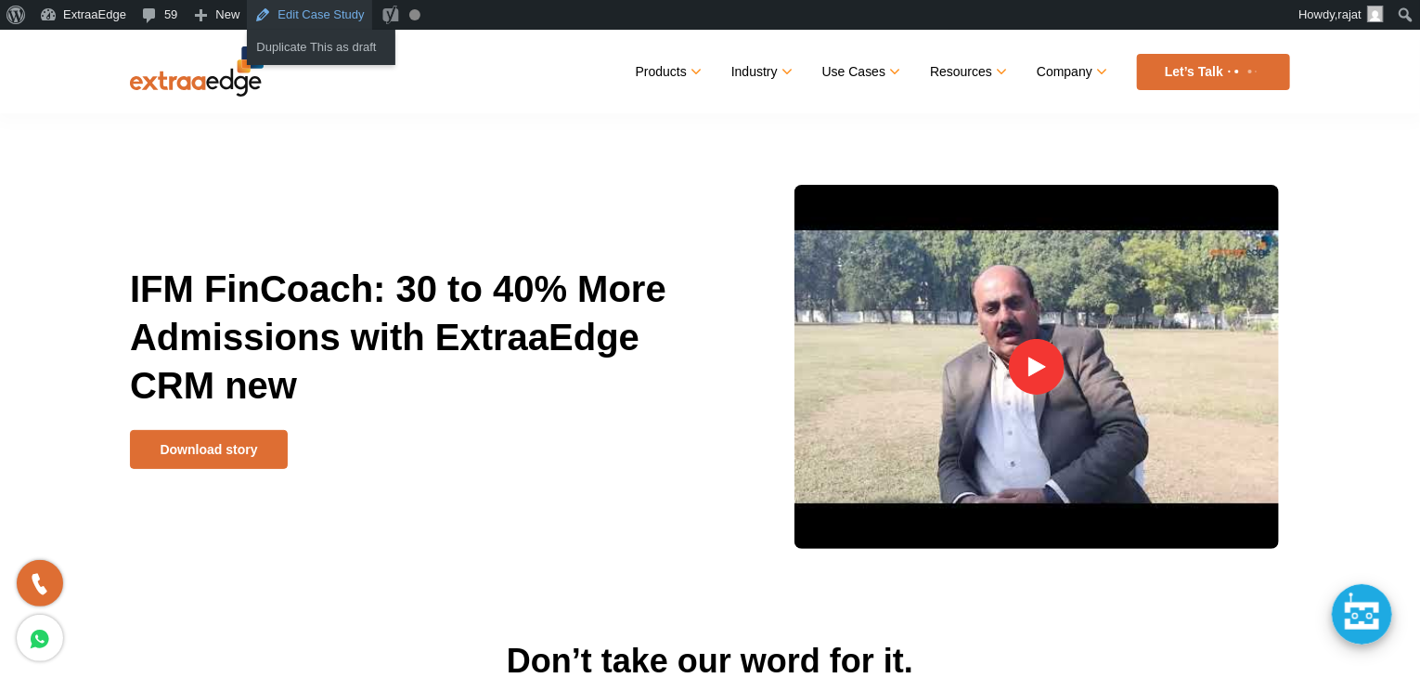
click at [304, 16] on link "Edit Case Study" at bounding box center [309, 15] width 124 height 30
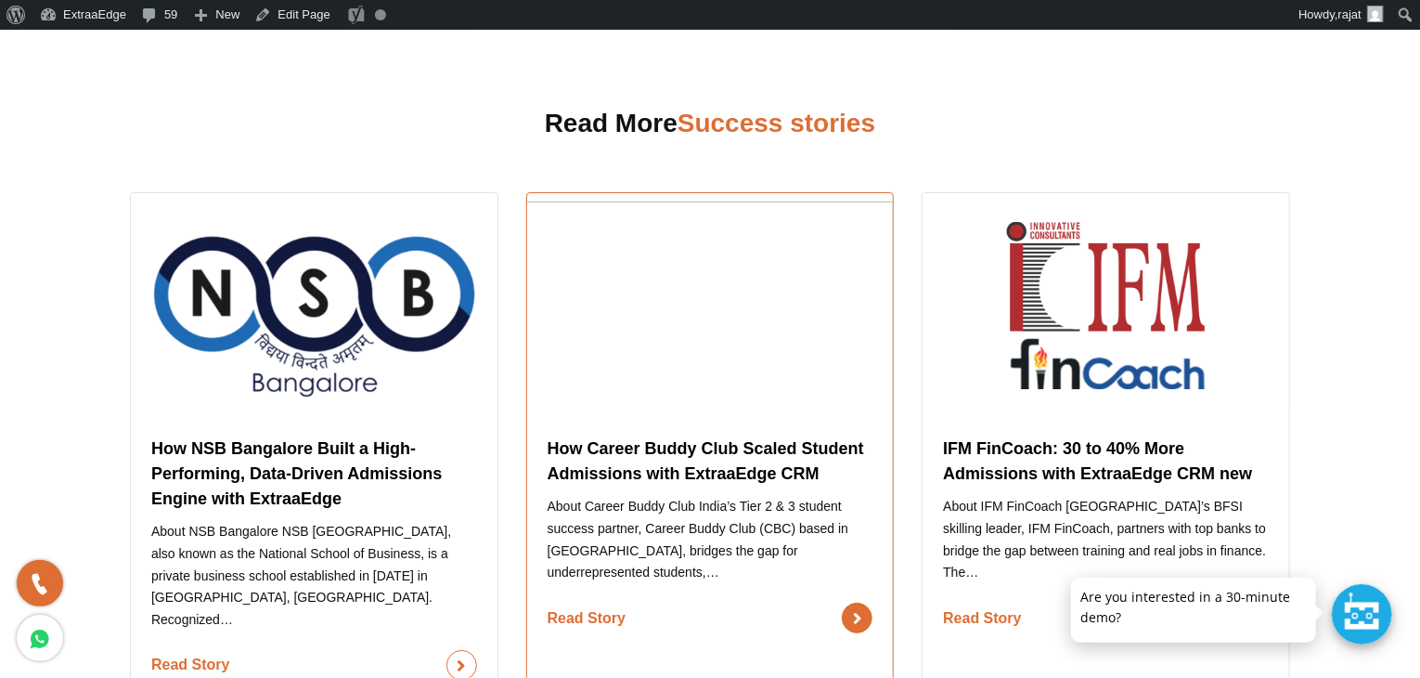
click at [694, 603] on link "Read Story" at bounding box center [711, 618] width 326 height 31
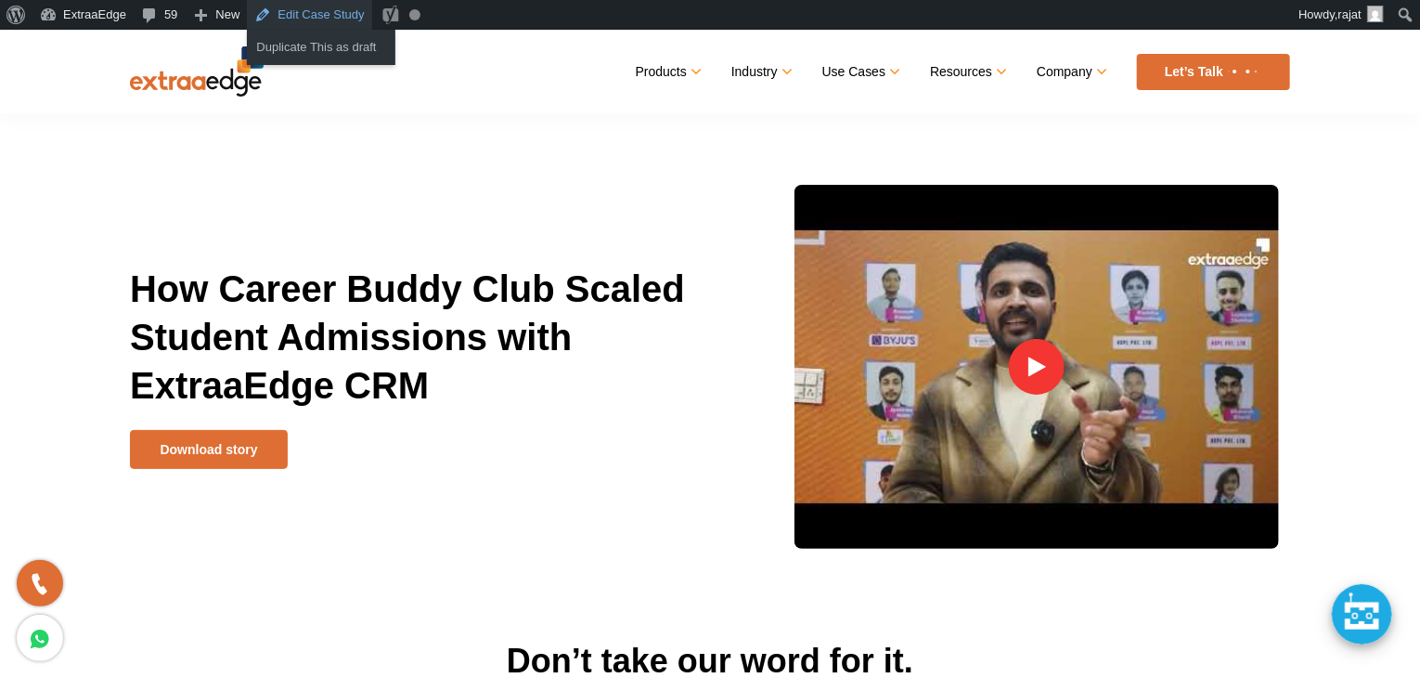
click at [293, 11] on link "Edit Case Study" at bounding box center [309, 15] width 124 height 30
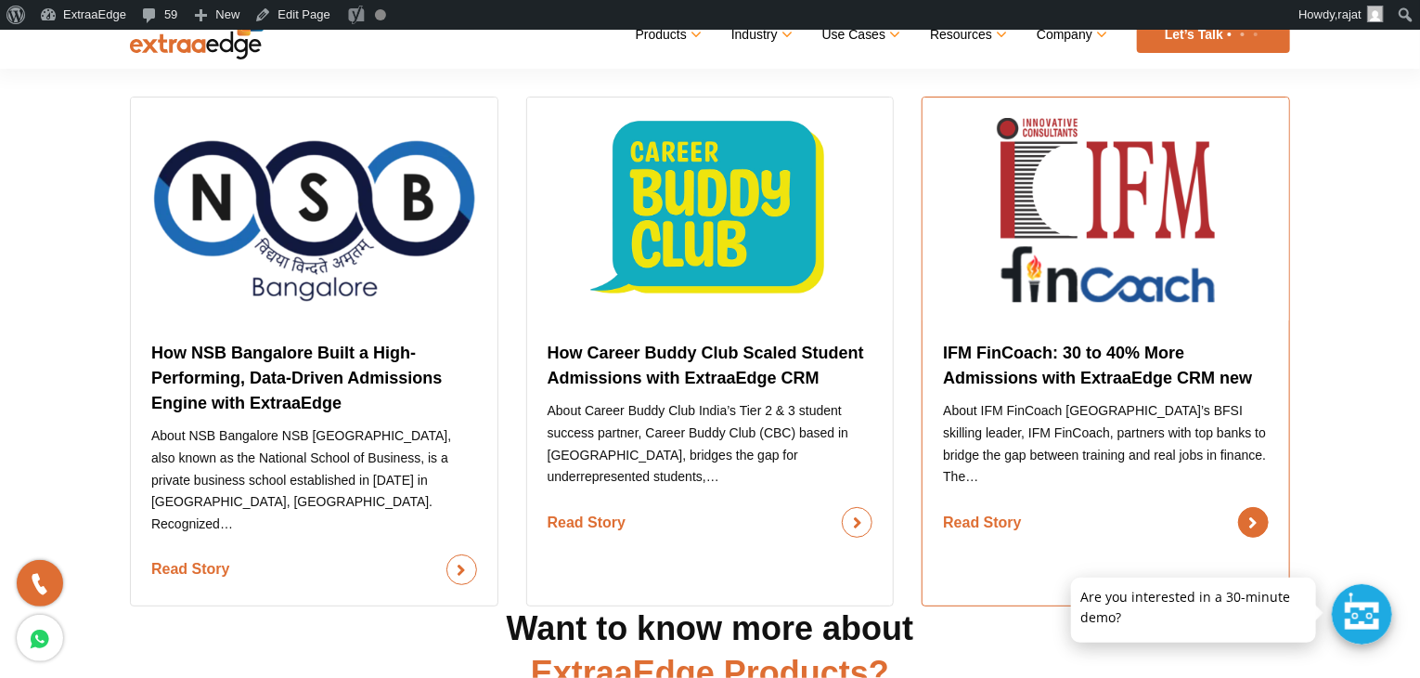
scroll to position [1764, 0]
